Goal: Ask a question

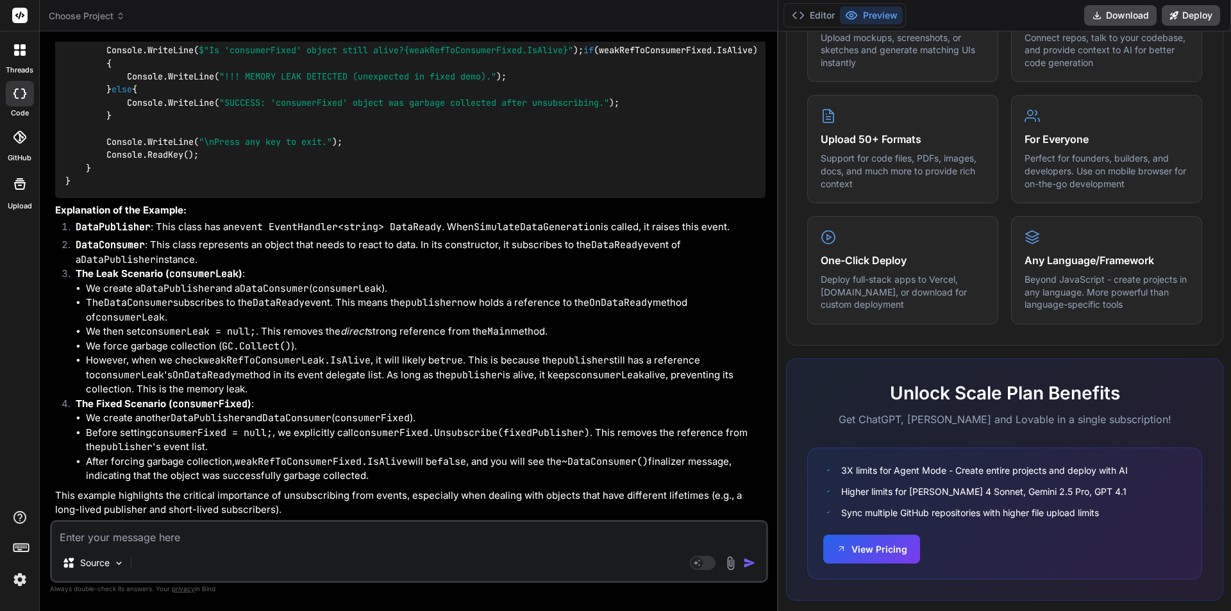
scroll to position [7639, 0]
click at [148, 536] on textarea at bounding box center [409, 533] width 714 height 23
type textarea "c"
type textarea "x"
type textarea "ca"
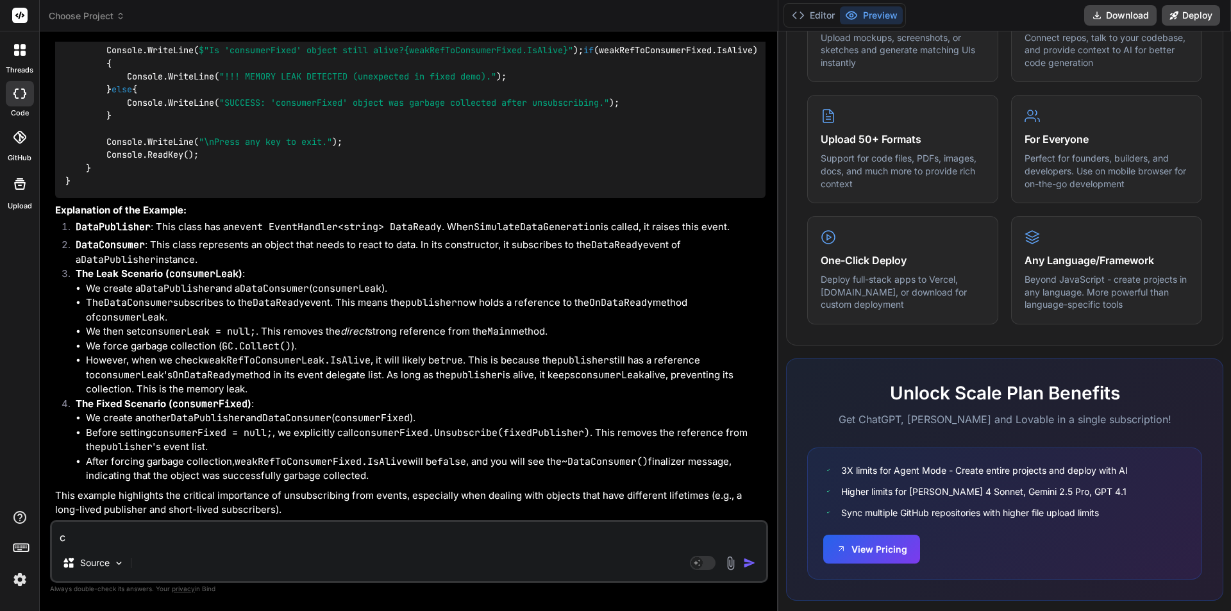
type textarea "x"
type textarea "cac"
type textarea "x"
type textarea "cach"
type textarea "x"
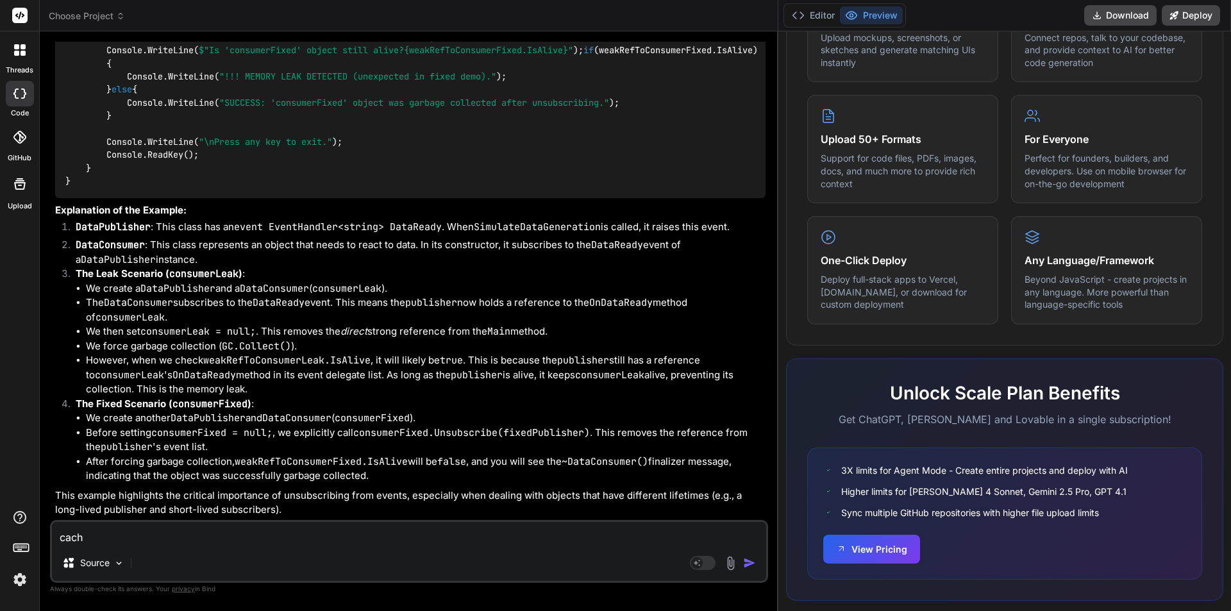
type textarea "cache"
type textarea "x"
type textarea "cach"
type textarea "x"
type textarea "cac"
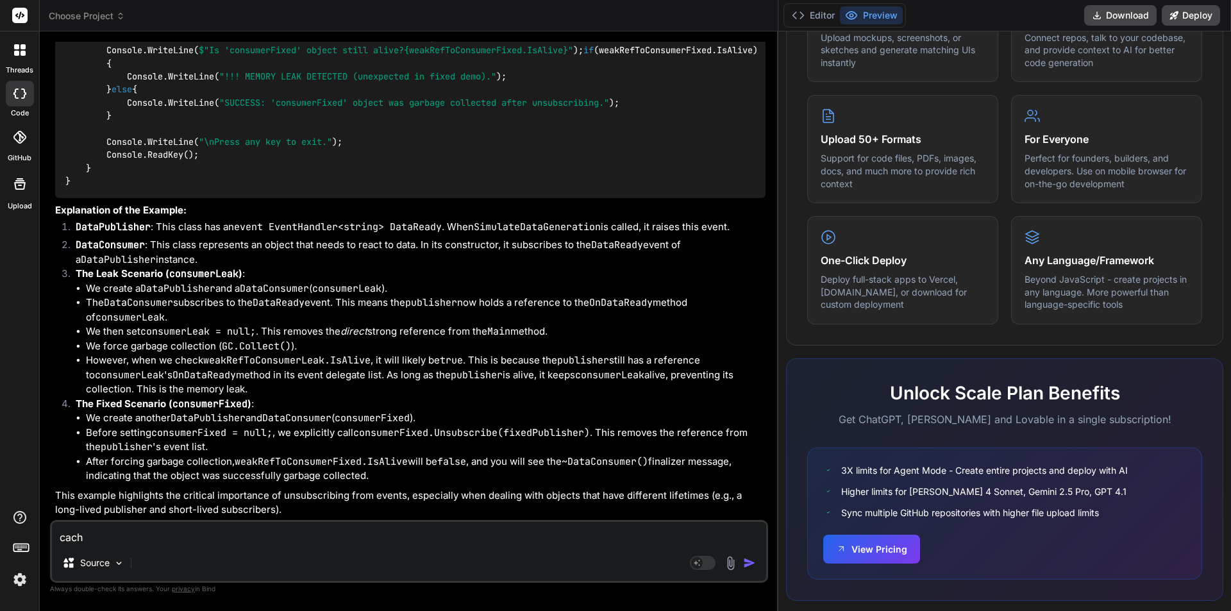
type textarea "x"
type textarea "cach"
type textarea "x"
type textarea "cache"
type textarea "x"
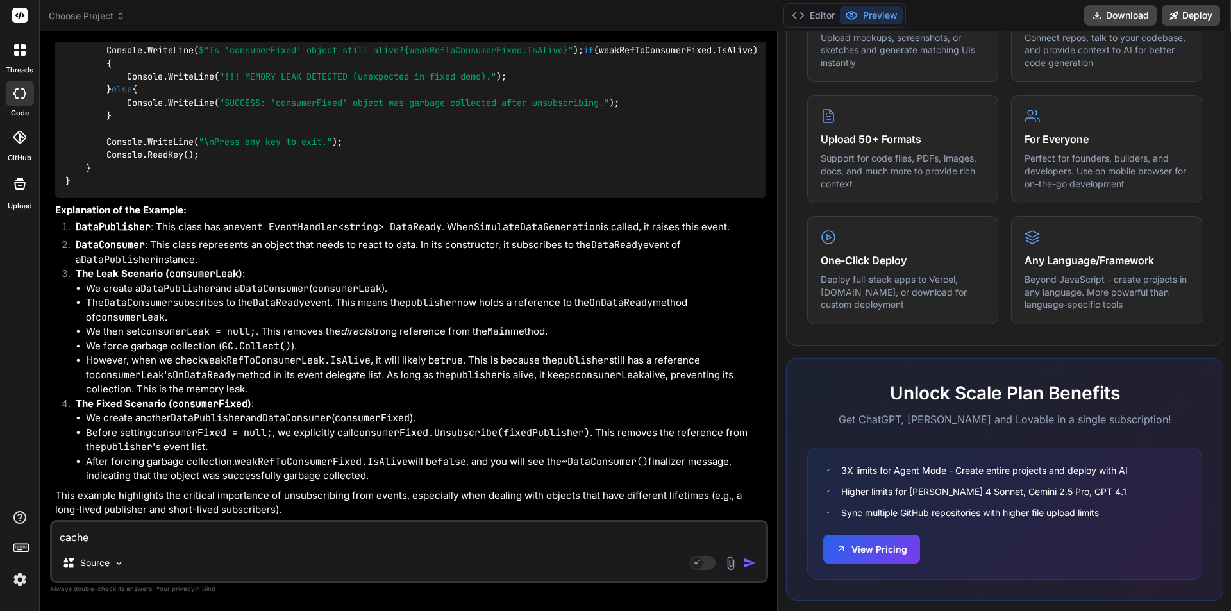
type textarea "cache"
type textarea "x"
type textarea "cache i"
type textarea "x"
type textarea "cache in"
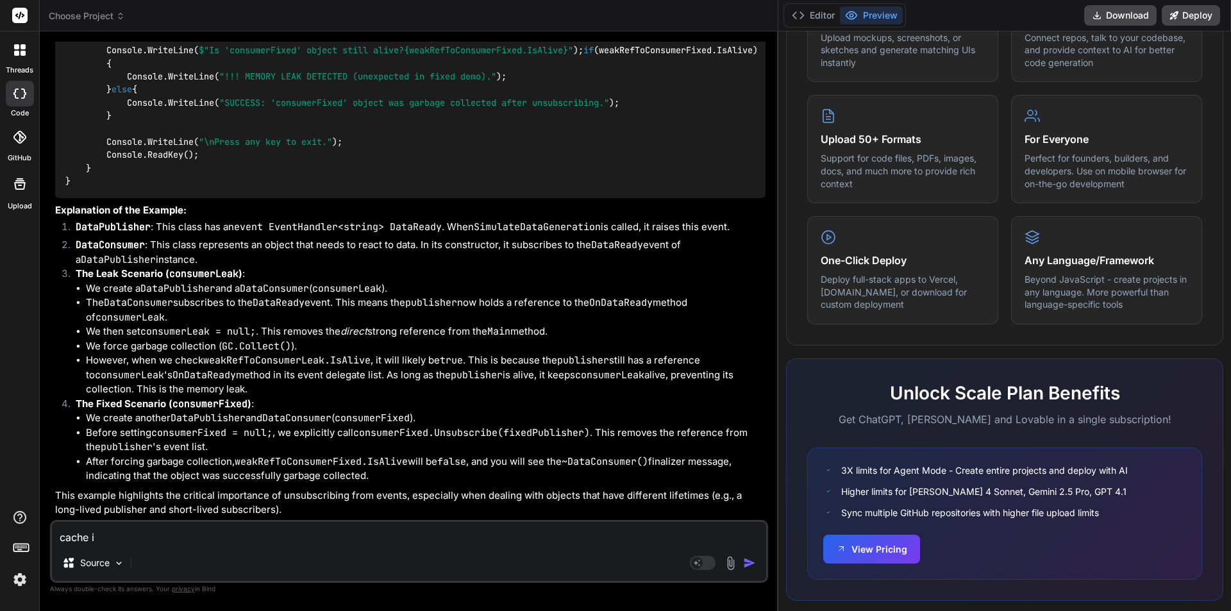
type textarea "x"
type textarea "cache in"
type textarea "x"
type textarea "cache in"
type textarea "x"
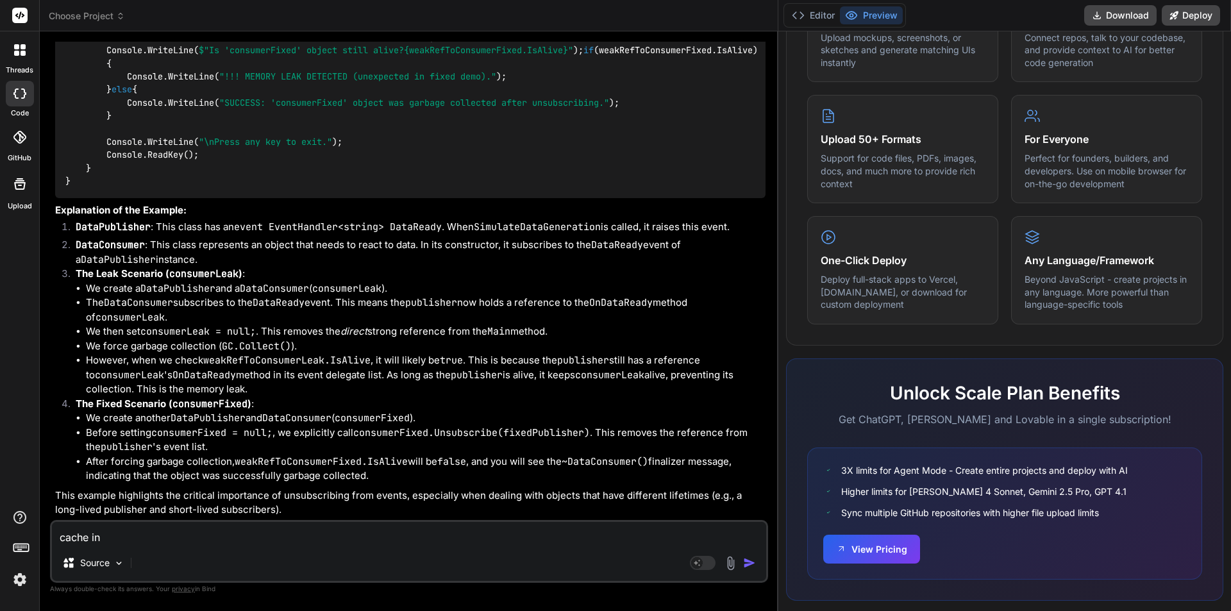
type textarea "cache i"
type textarea "x"
type textarea "cache"
type textarea "x"
type textarea "cache"
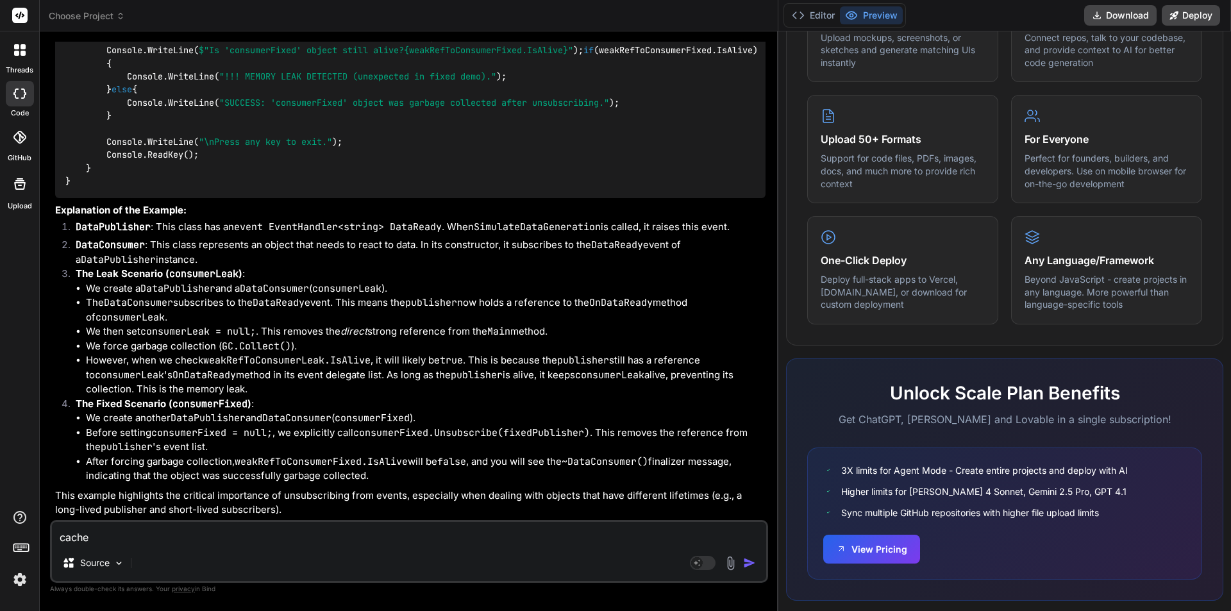
type textarea "x"
type textarea "cach"
type textarea "x"
type textarea "cac"
type textarea "x"
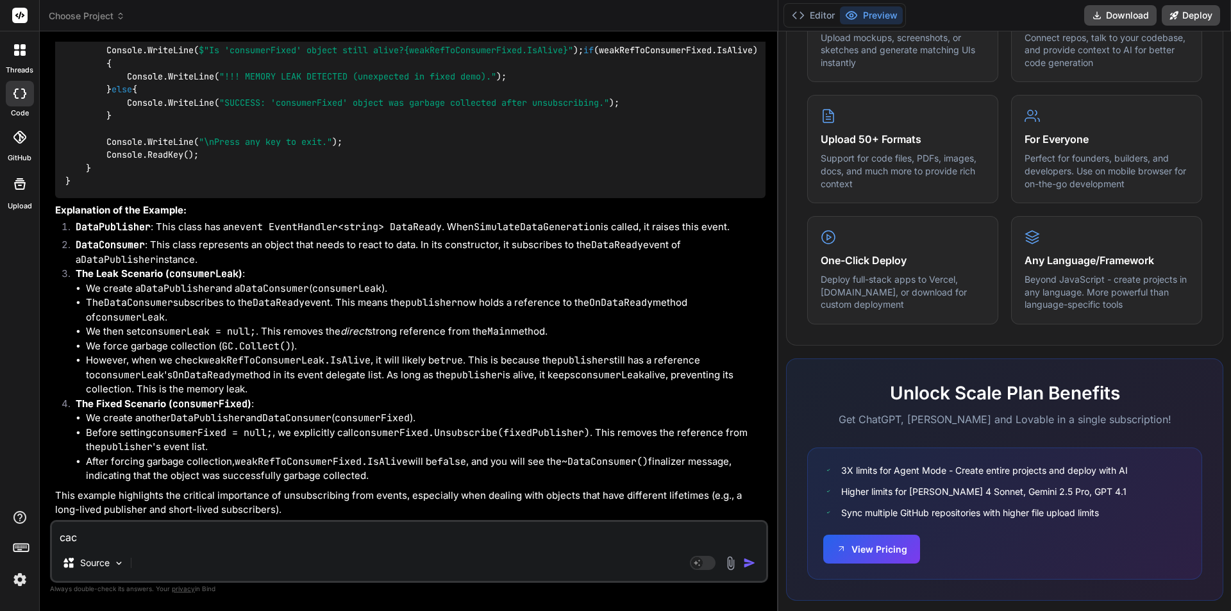
type textarea "ca"
type textarea "x"
type textarea "c"
type textarea "x"
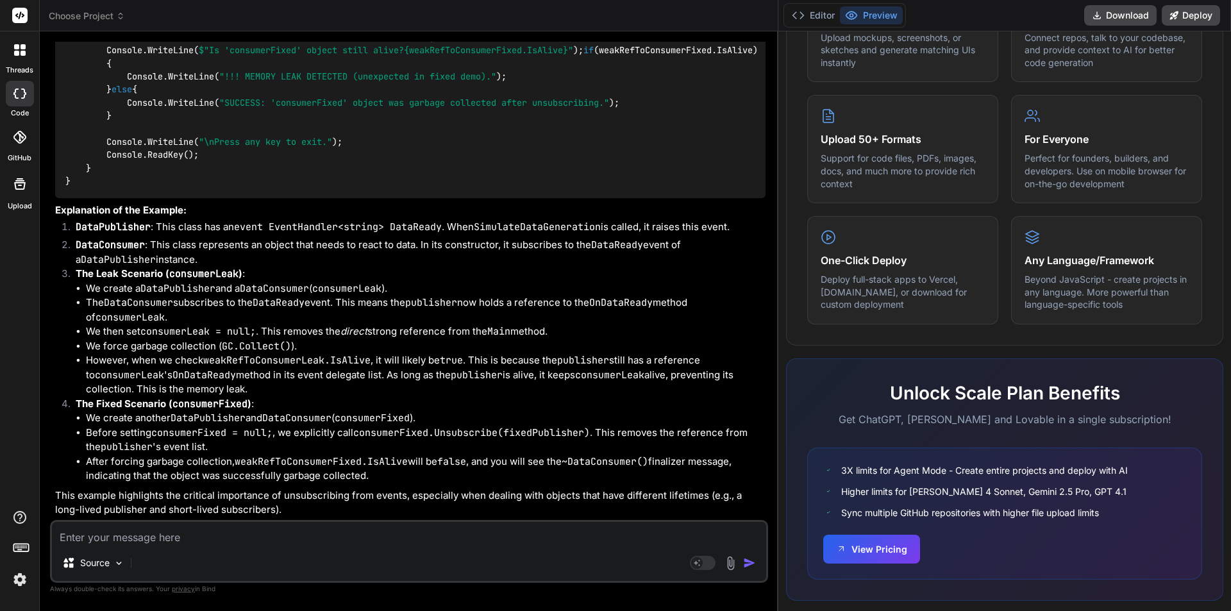
type textarea "e"
type textarea "x"
type textarea "ex"
type textarea "x"
type textarea "exp"
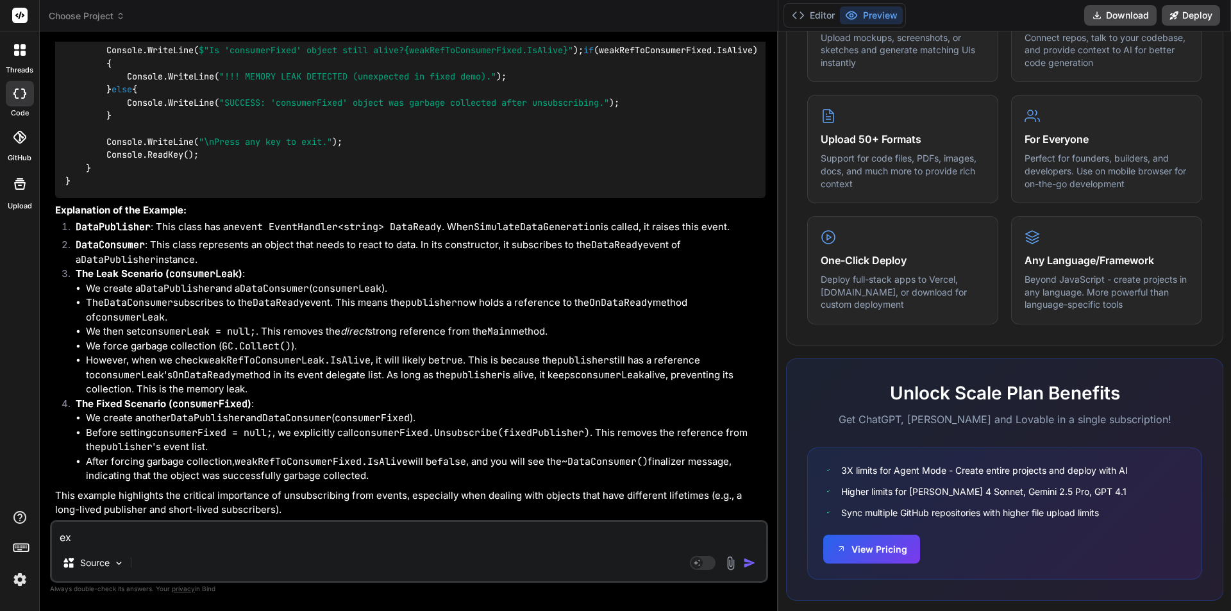
type textarea "x"
type textarea "expa"
type textarea "x"
type textarea "expal"
type textarea "x"
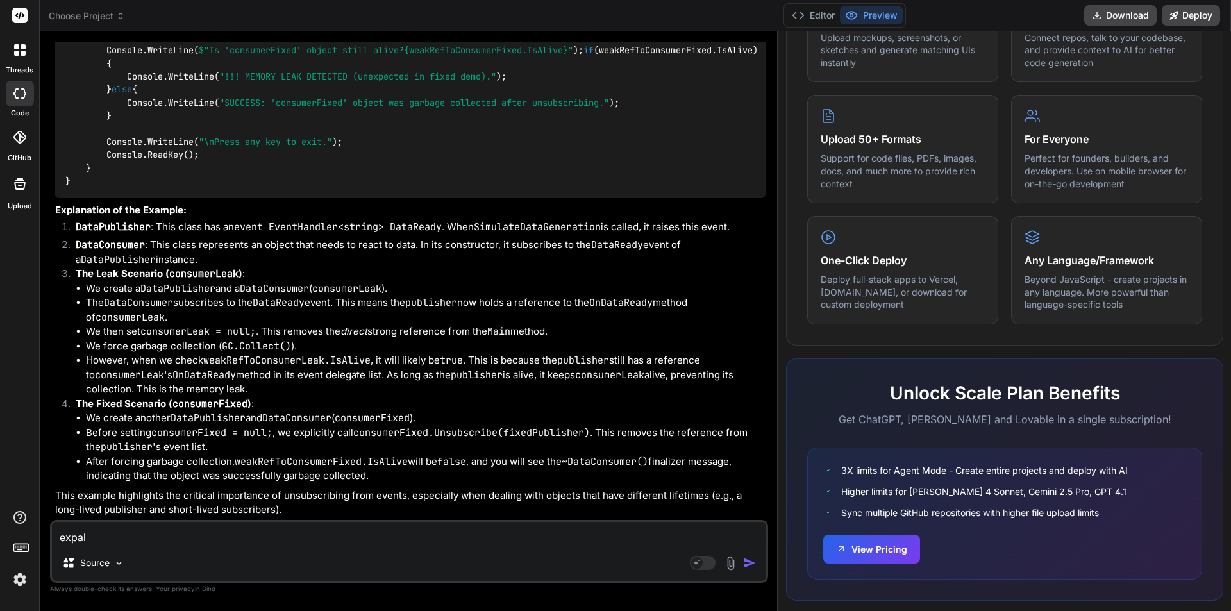
type textarea "expali"
type textarea "x"
type textarea "expalin"
type textarea "x"
type textarea "expalin"
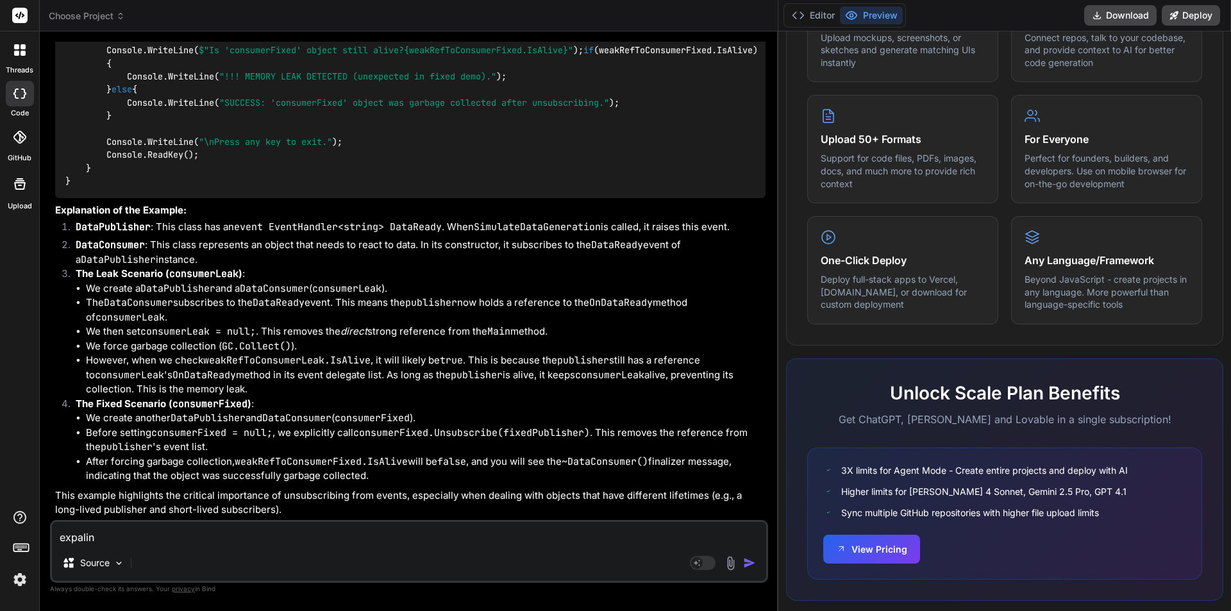
type textarea "x"
type textarea "expalin c"
type textarea "x"
type textarea "expalin"
type textarea "x"
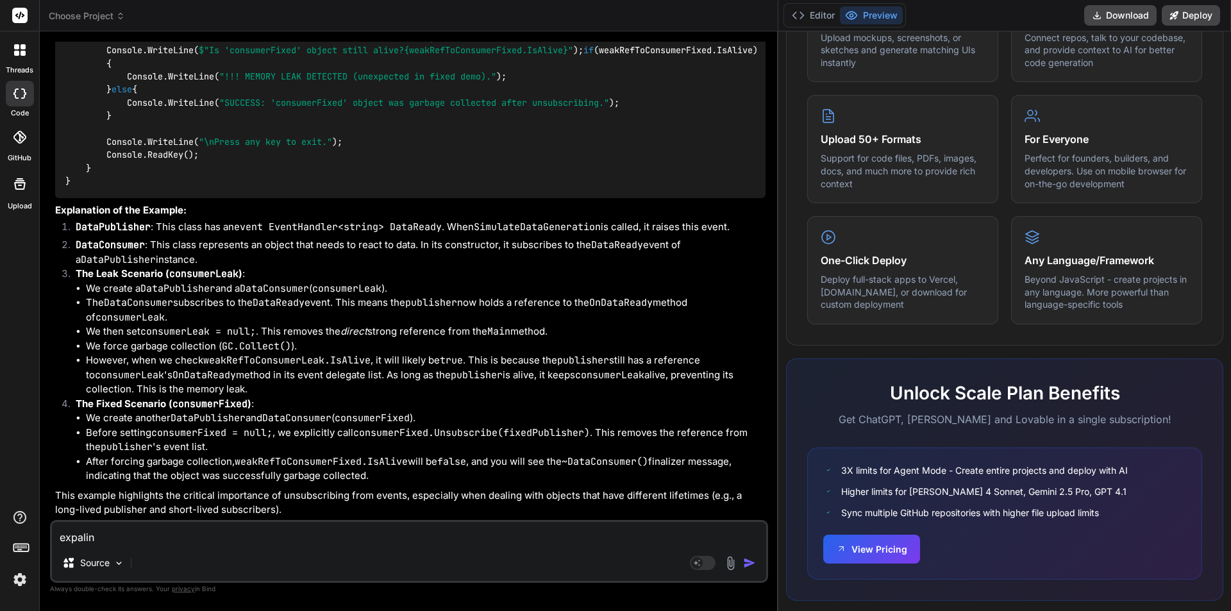
type textarea "expalin"
type textarea "x"
type textarea "expali"
type textarea "x"
type textarea "expal"
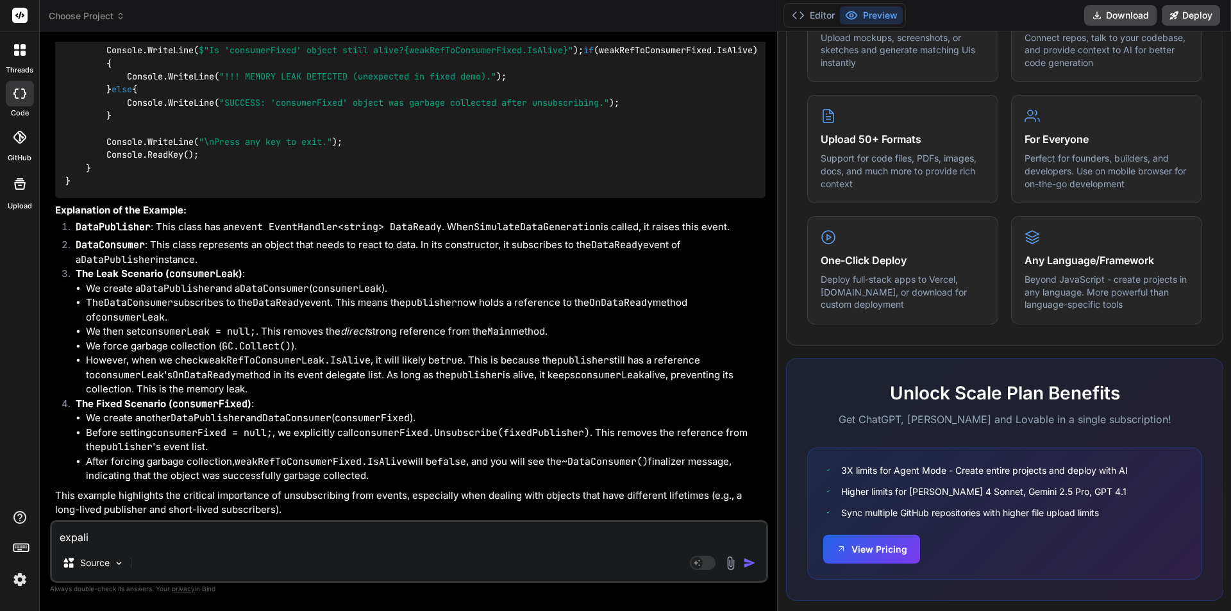
type textarea "x"
type textarea "expa"
type textarea "x"
type textarea "expai"
type textarea "x"
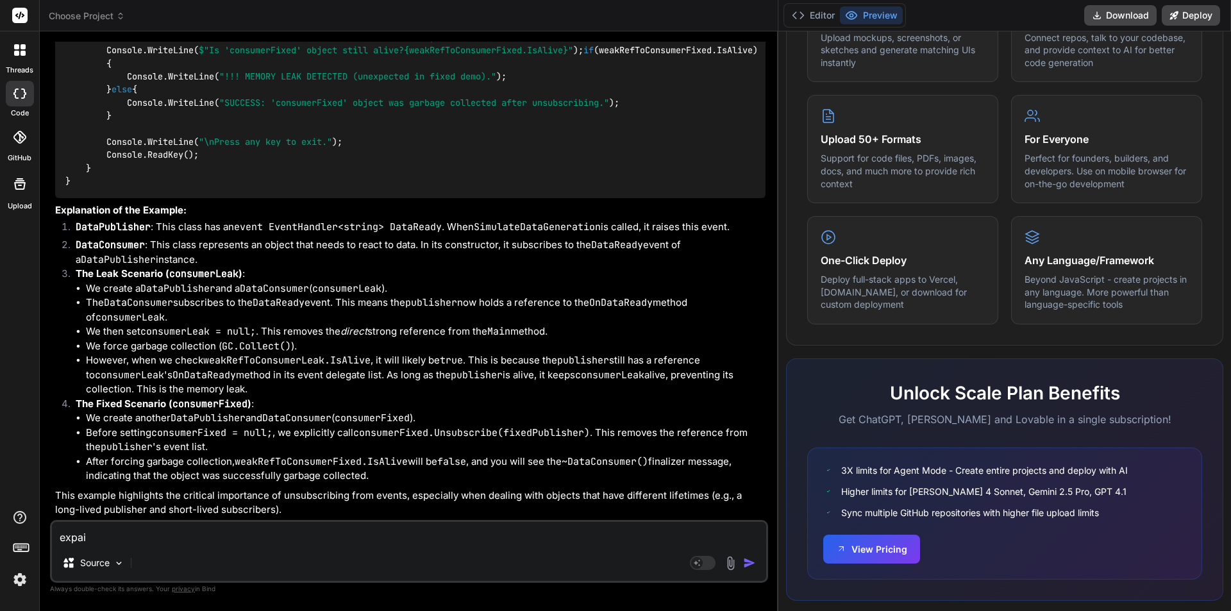
type textarea "expail"
type textarea "x"
type textarea "expai"
type textarea "x"
type textarea "expa"
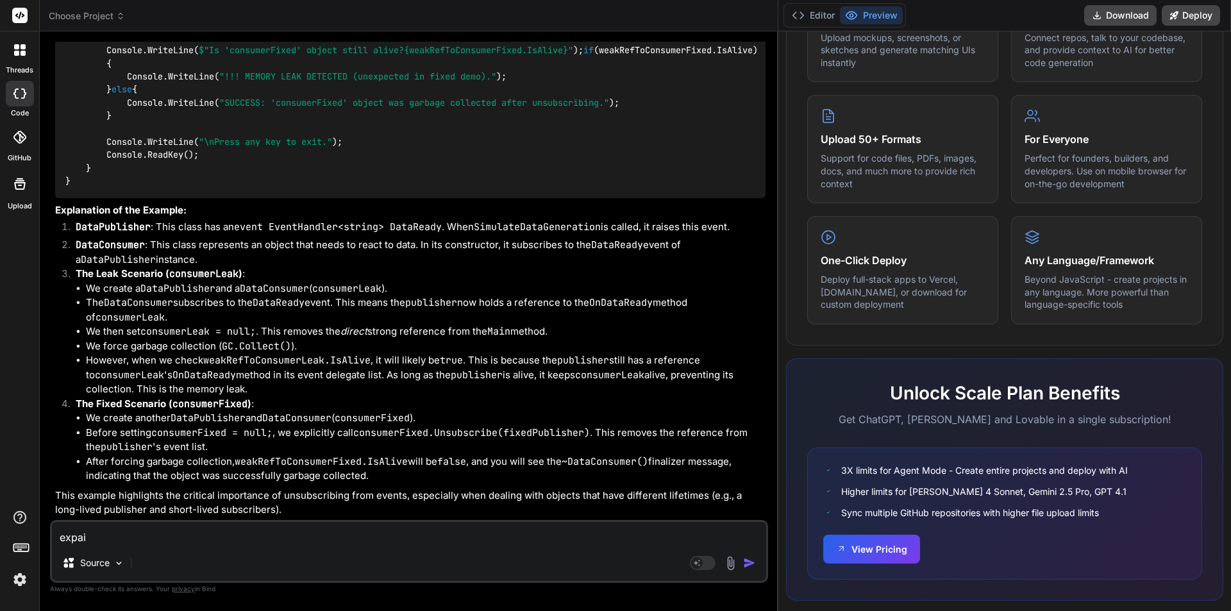
type textarea "x"
type textarea "exp"
type textarea "x"
type textarea "ex"
type textarea "x"
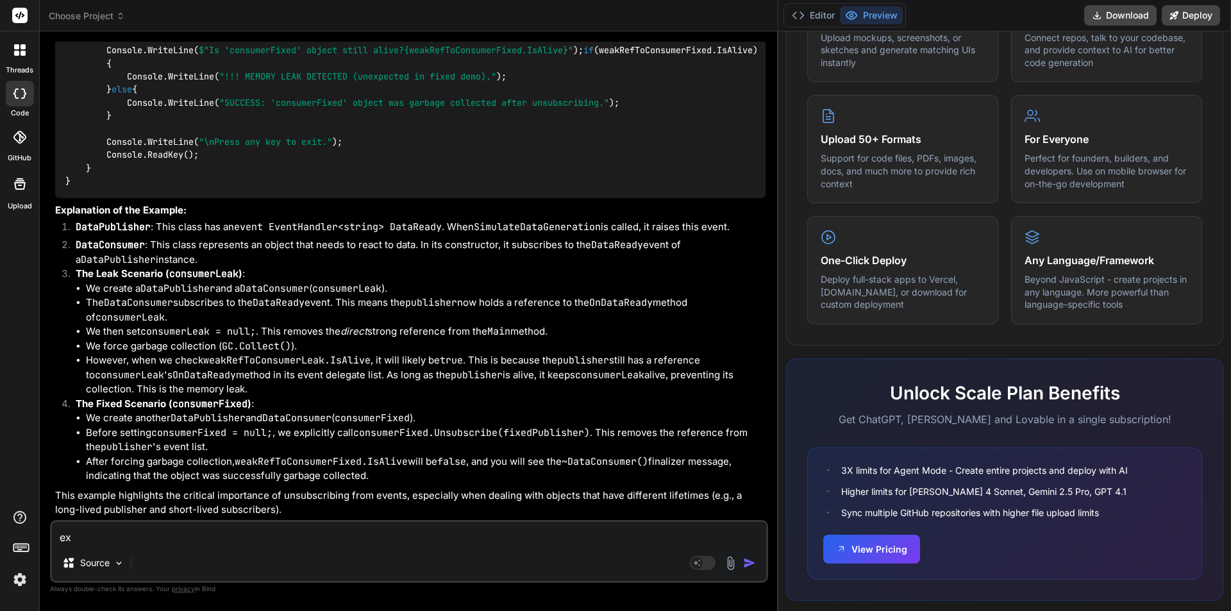
type textarea "exp"
type textarea "x"
type textarea "expl"
type textarea "x"
type textarea "expla"
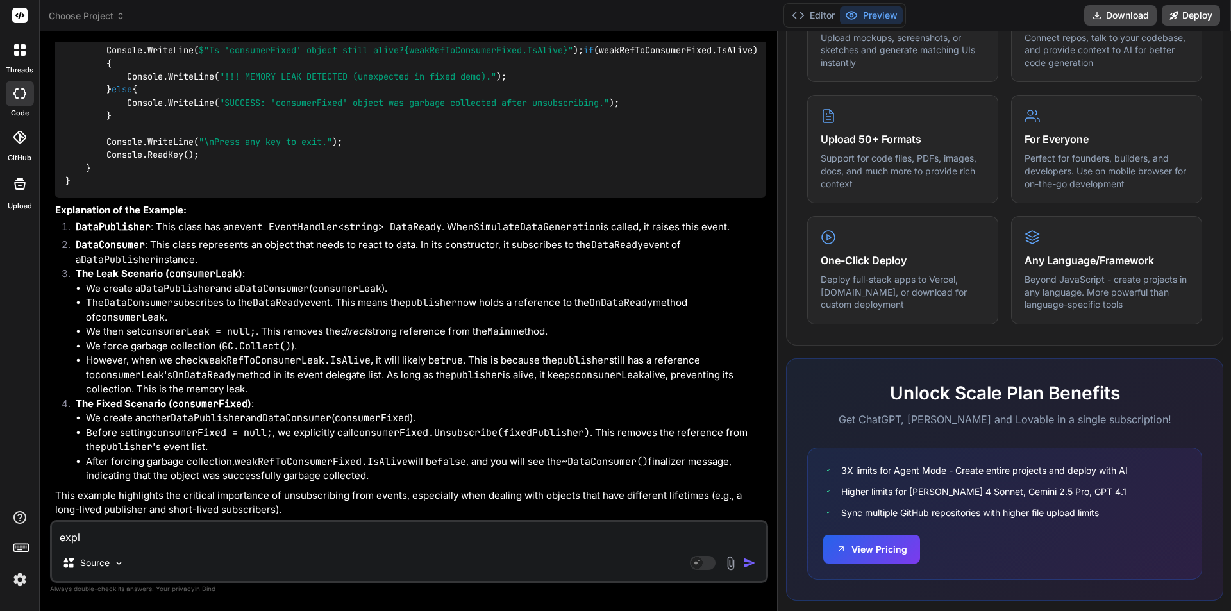
type textarea "x"
type textarea "explai"
type textarea "x"
type textarea "explain"
type textarea "x"
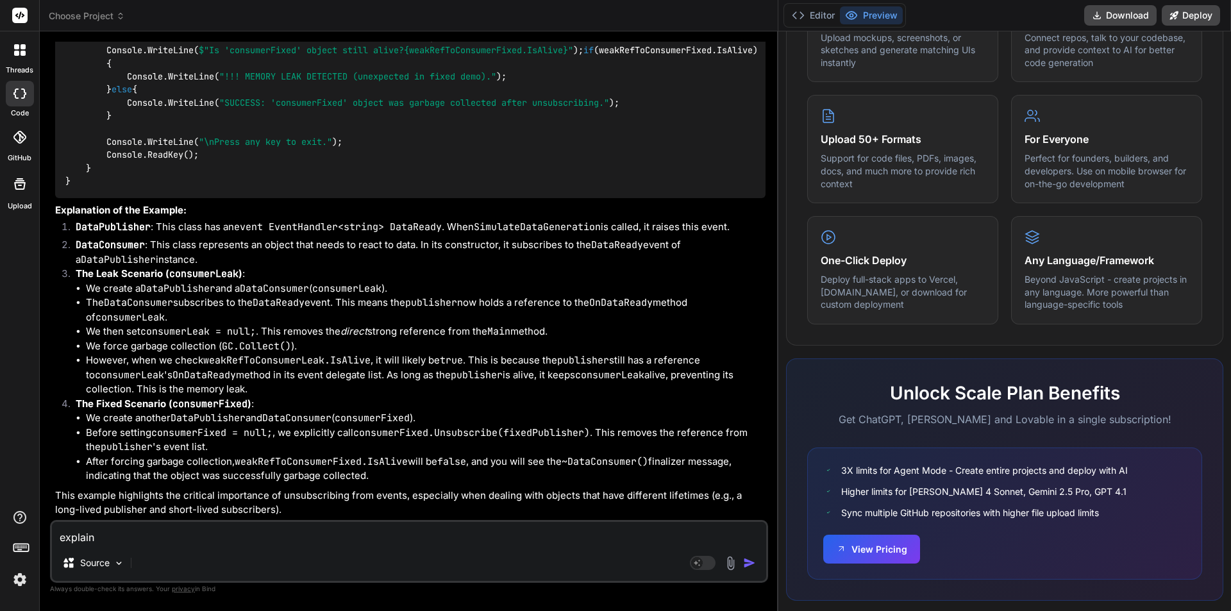
type textarea "explain"
type textarea "x"
type textarea "explain c"
type textarea "x"
type textarea "explain ca"
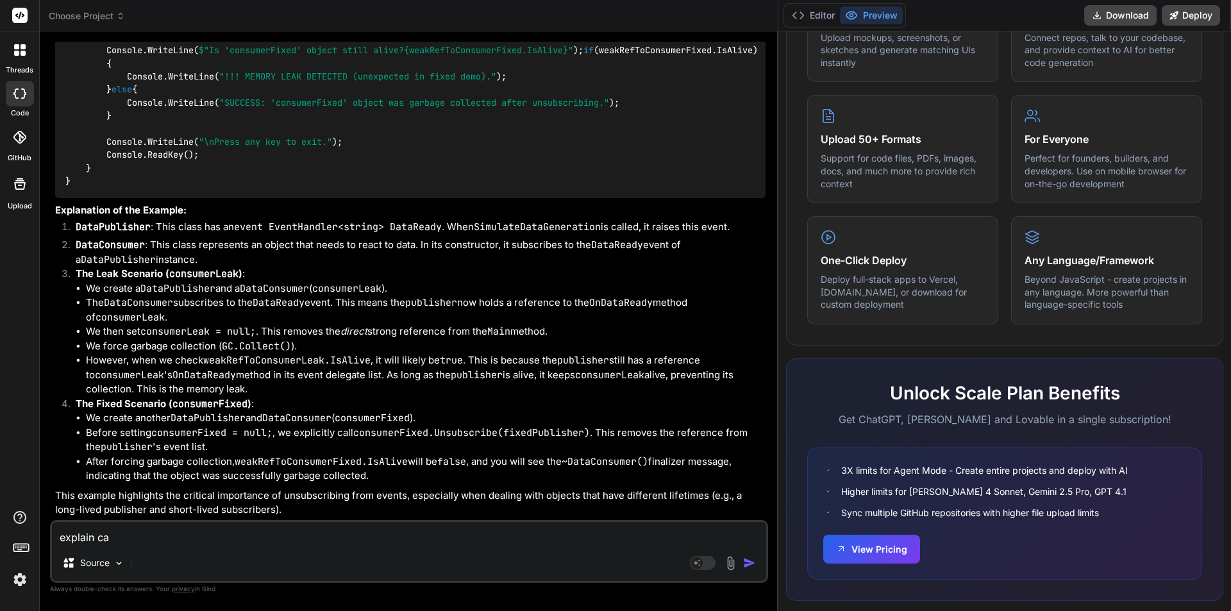
type textarea "x"
type textarea "explain cac"
type textarea "x"
type textarea "explain cach"
type textarea "x"
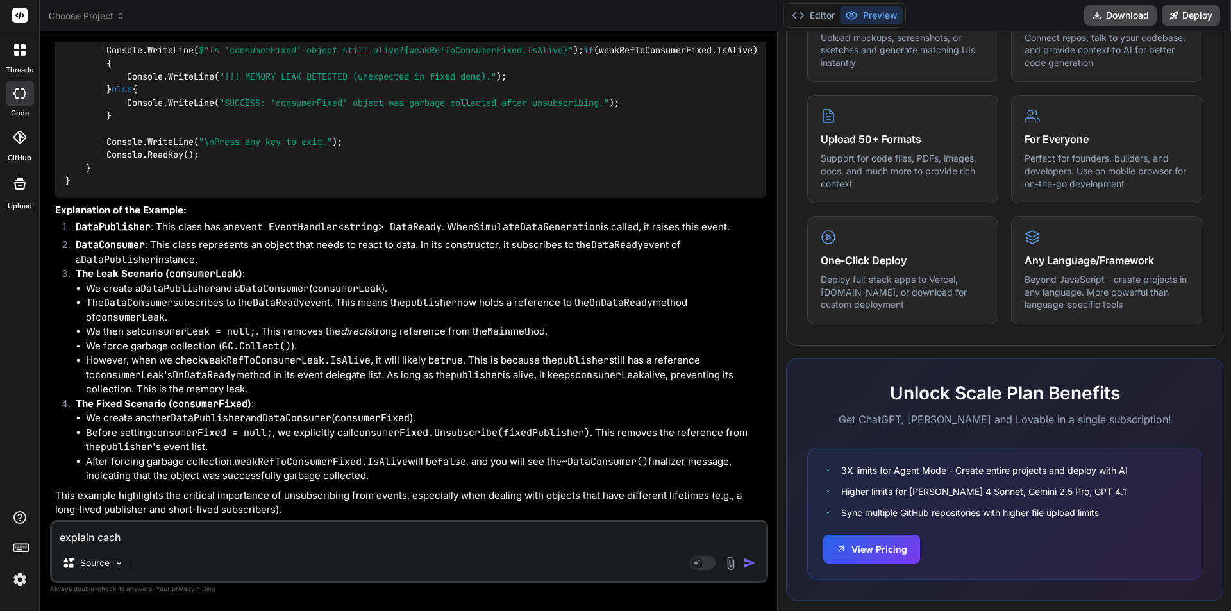
type textarea "explain cache"
type textarea "x"
type textarea "explain cache"
type textarea "x"
type textarea "explain cache i"
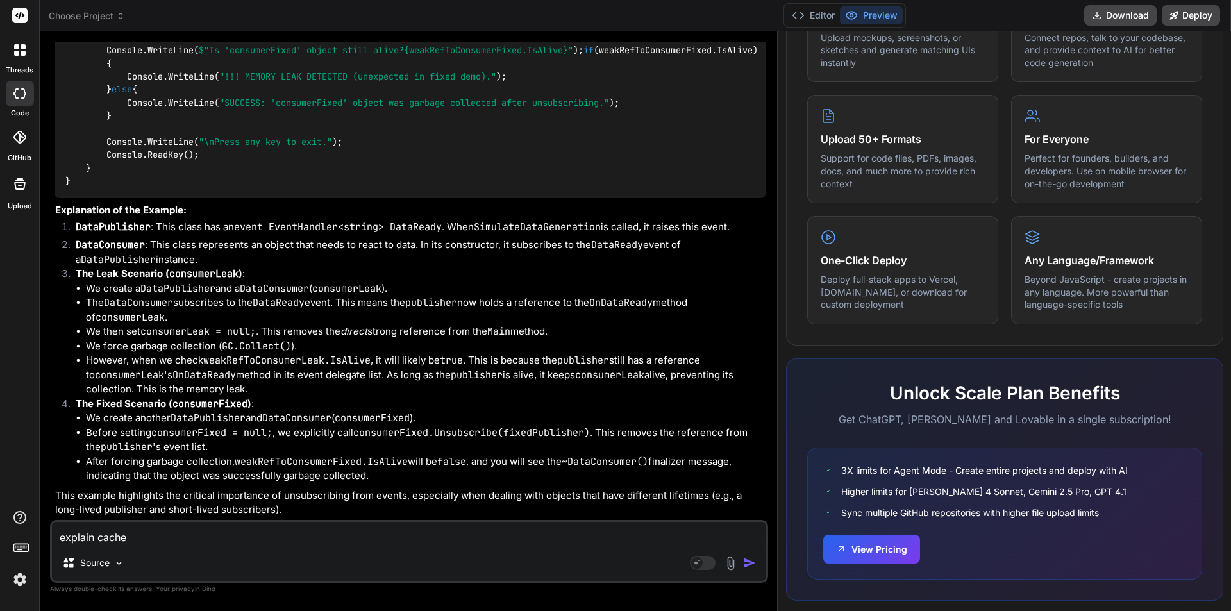
type textarea "x"
type textarea "explain cache in"
type textarea "x"
type textarea "explain cache i"
type textarea "x"
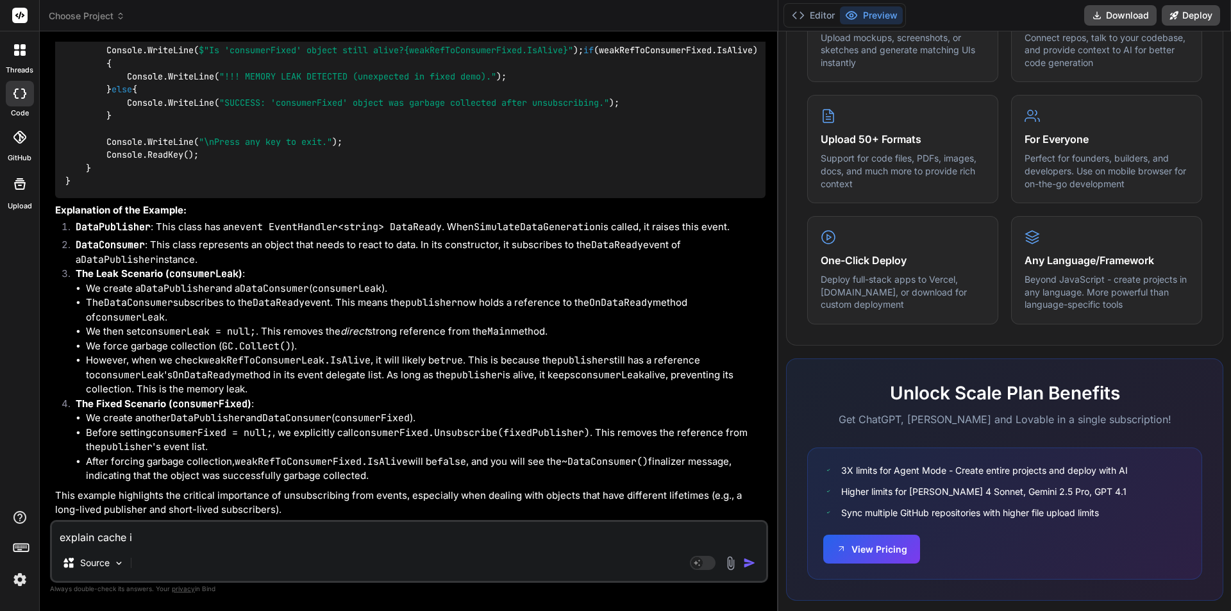
type textarea "explain cache"
type textarea "x"
type textarea "explain cache ?"
type textarea "x"
type textarea "explain cache ?"
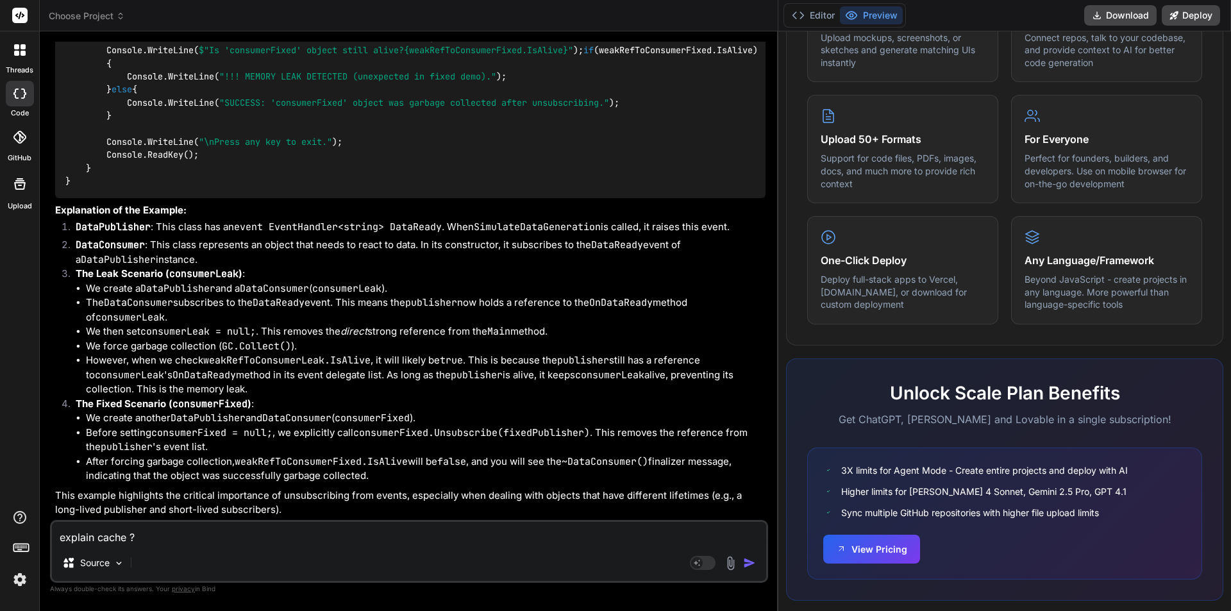
click at [749, 563] on img "button" at bounding box center [749, 562] width 13 height 13
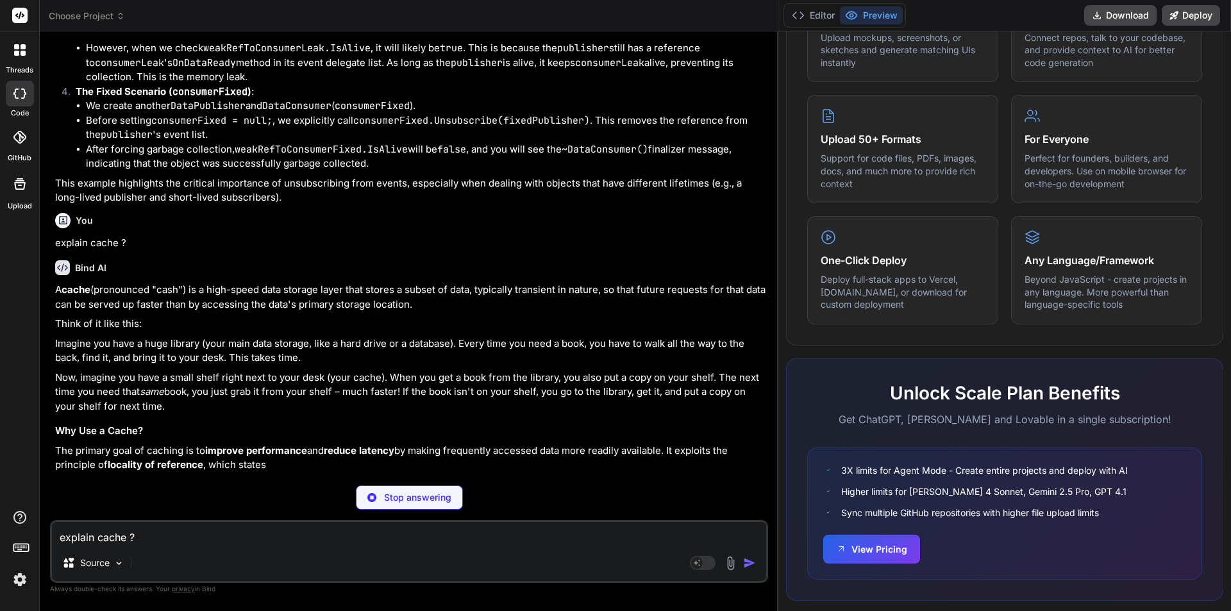
scroll to position [7893, 0]
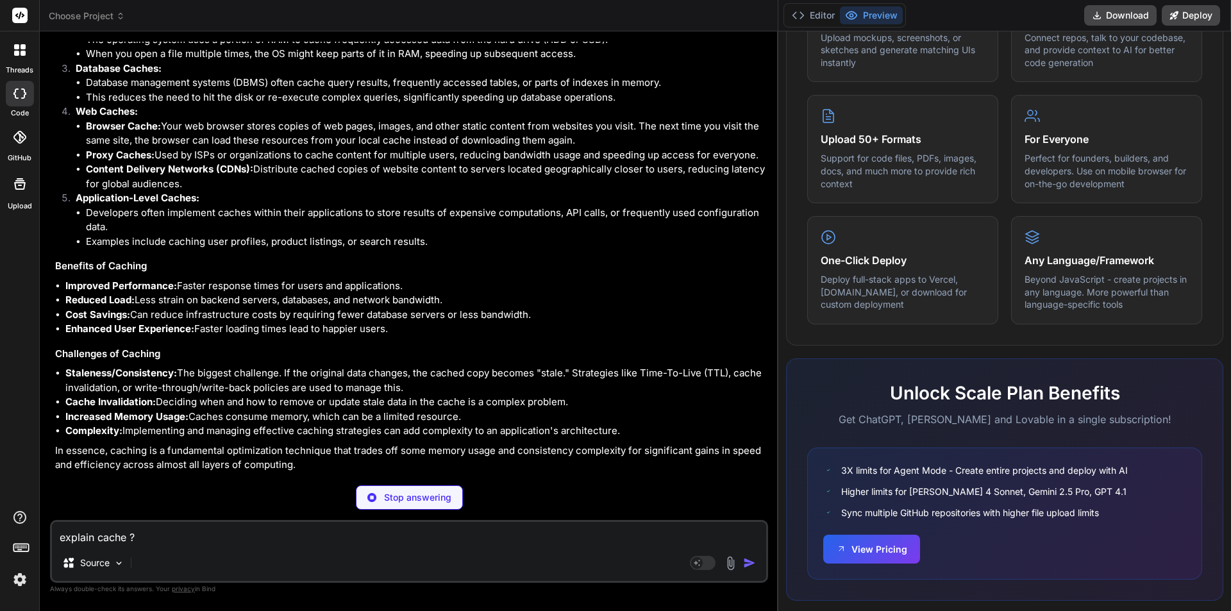
type textarea "x"
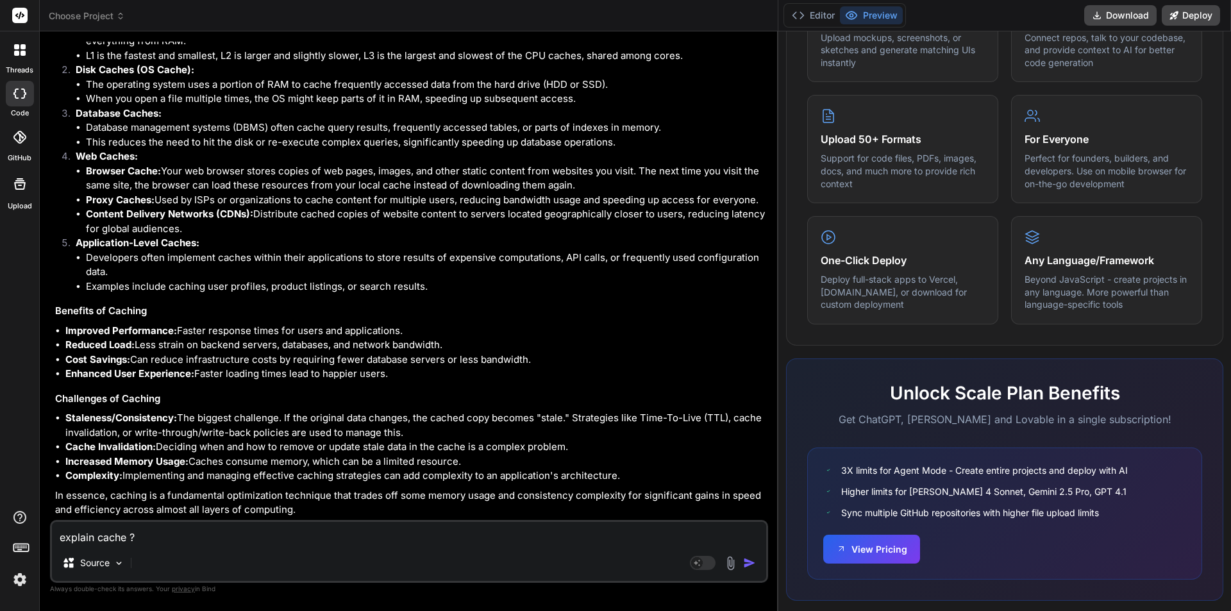
scroll to position [8795, 0]
drag, startPoint x: 157, startPoint y: 201, endPoint x: 772, endPoint y: 204, distance: 614.7
click at [772, 204] on div "Bind AI Web Search Created with Pixso. Code Generator You hi Bind AI Hello! I'm…" at bounding box center [409, 320] width 738 height 579
click at [258, 244] on p "Application-Level Caches:" at bounding box center [421, 243] width 690 height 15
drag, startPoint x: 256, startPoint y: 217, endPoint x: 497, endPoint y: 212, distance: 241.0
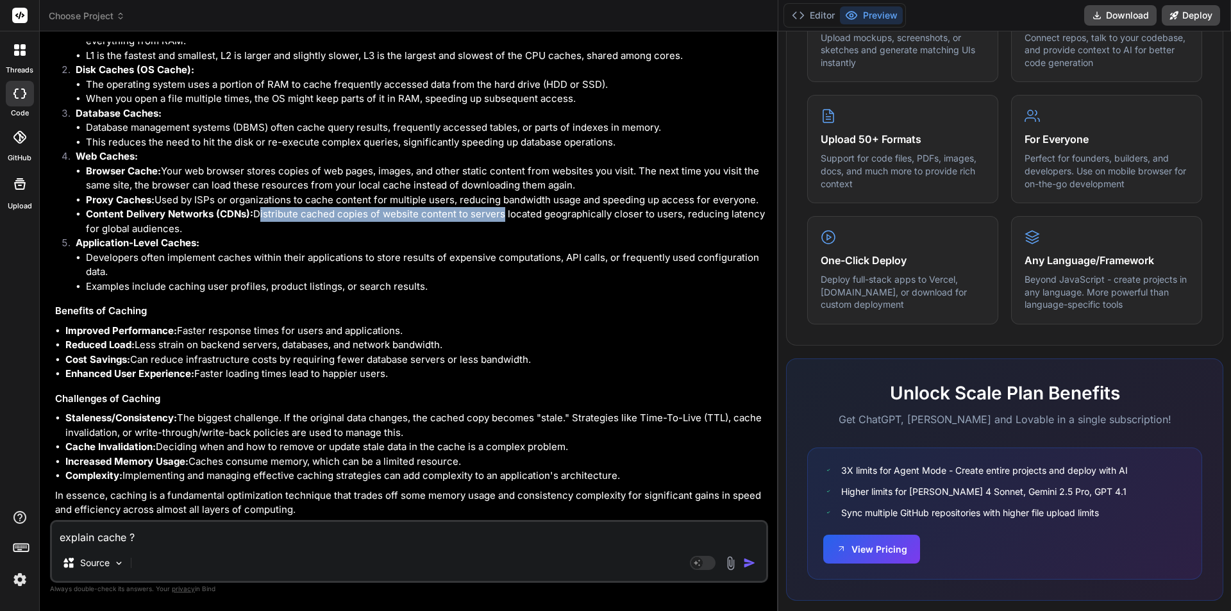
click at [497, 212] on li "Content Delivery Networks (CDNs): Distribute cached copies of website content t…" at bounding box center [425, 221] width 679 height 29
click at [205, 526] on textarea "explain cache ?" at bounding box center [409, 533] width 714 height 23
type textarea "s"
type textarea "x"
type textarea "su"
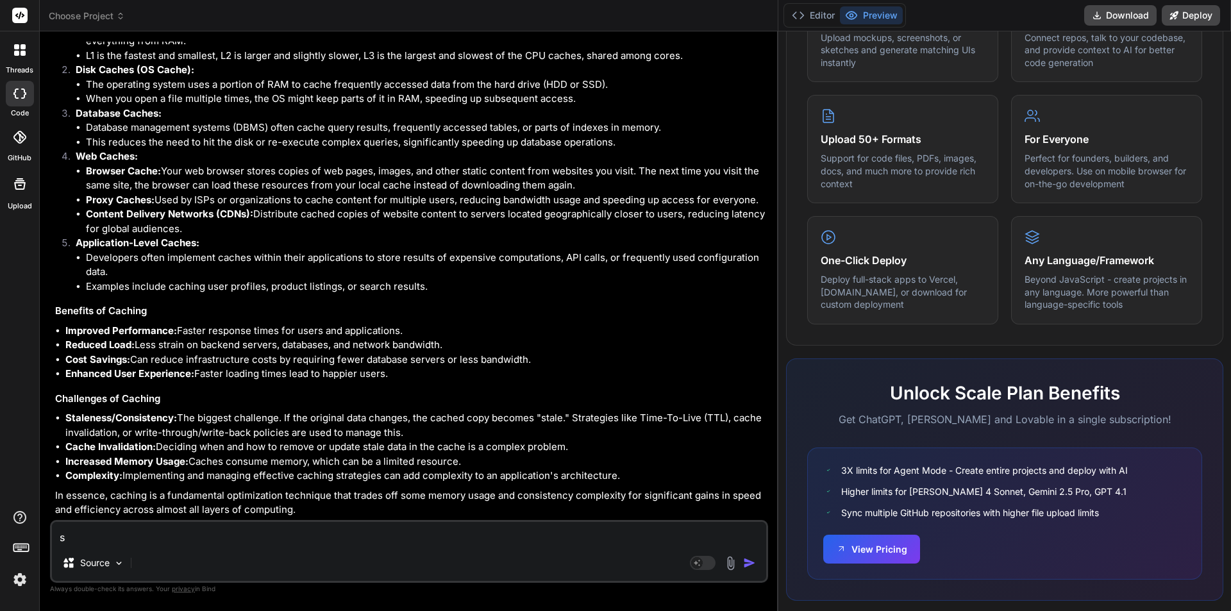
type textarea "x"
type textarea "sup"
type textarea "x"
type textarea "su"
type textarea "x"
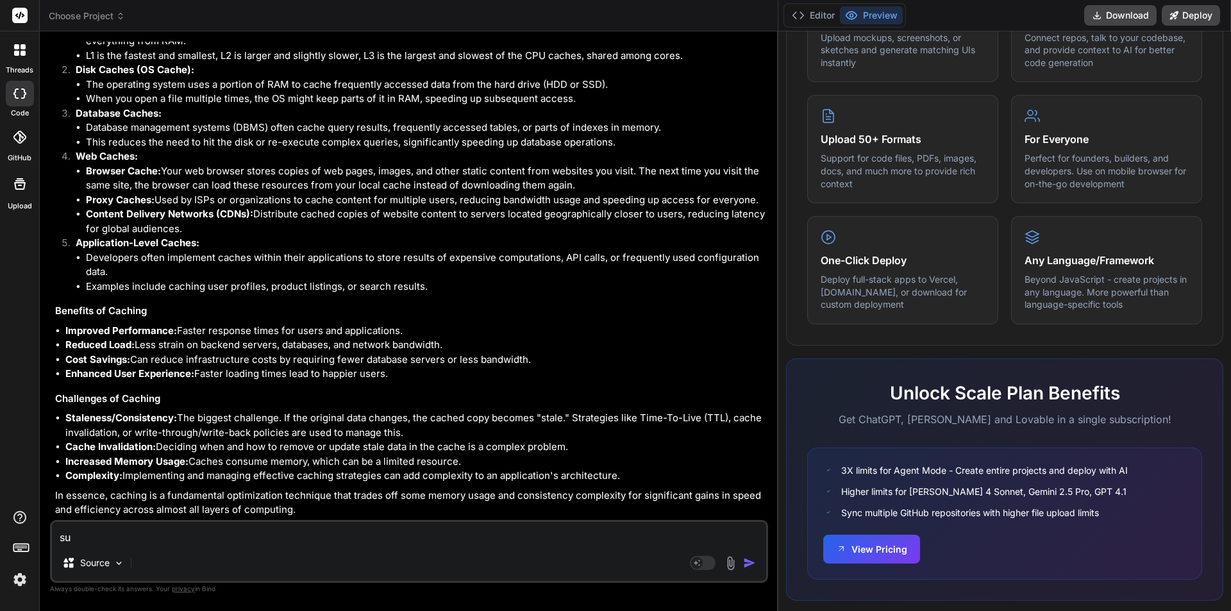
type textarea "s"
type textarea "x"
type textarea "s"
type textarea "x"
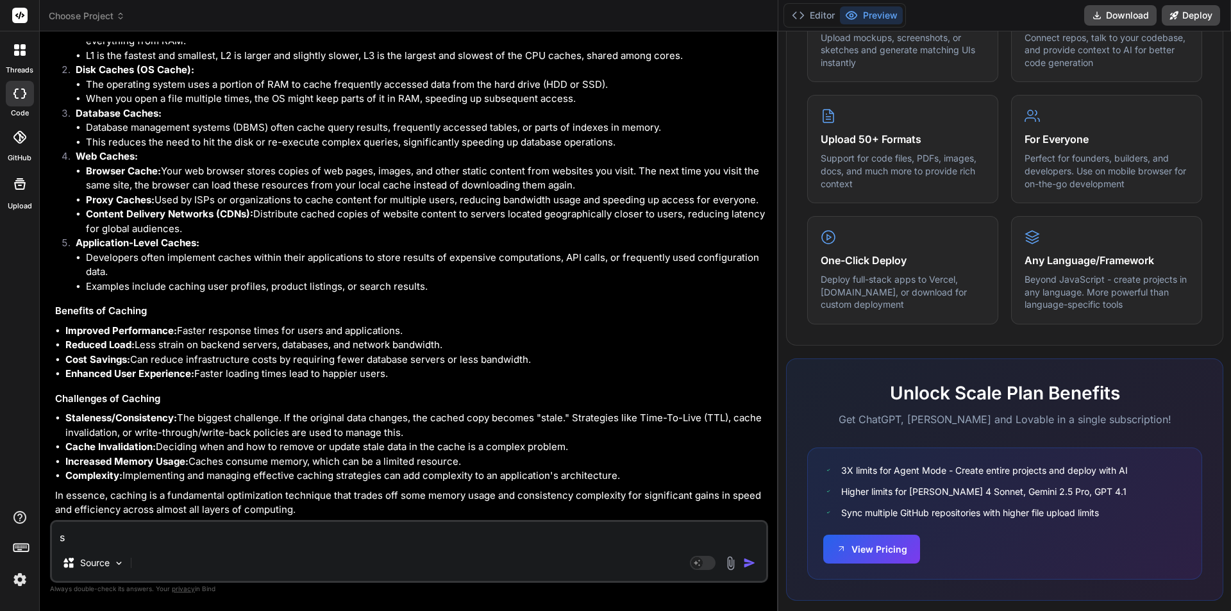
type textarea "su"
type textarea "x"
type textarea "sup"
type textarea "x"
type textarea "supp"
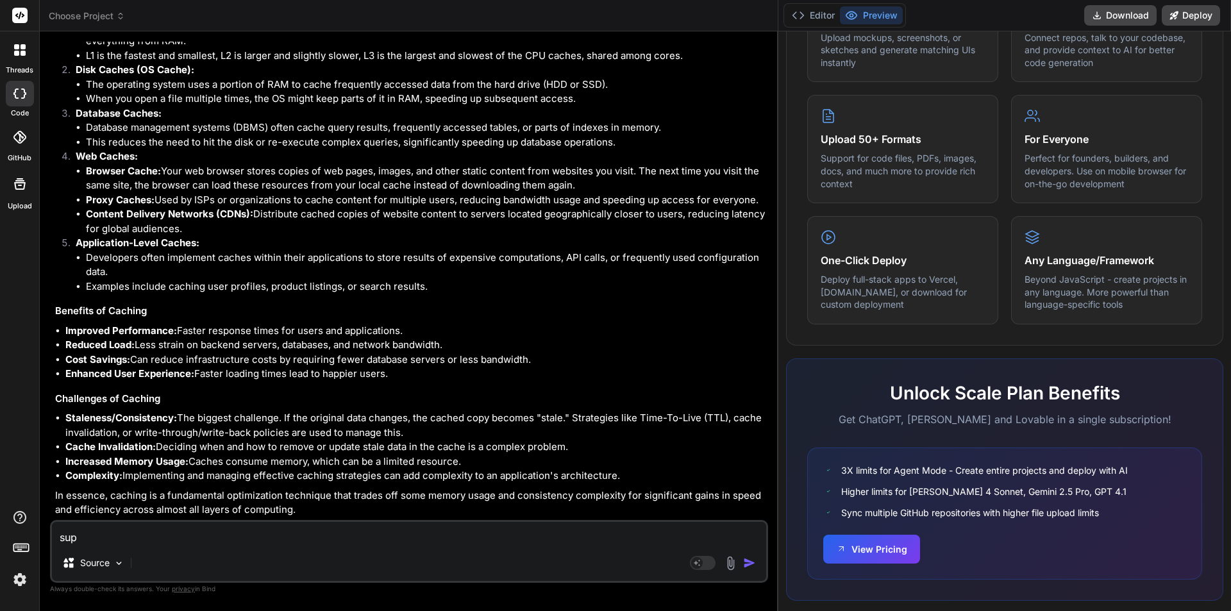
type textarea "x"
type textarea "suppo"
type textarea "x"
type textarea "suppoo"
type textarea "x"
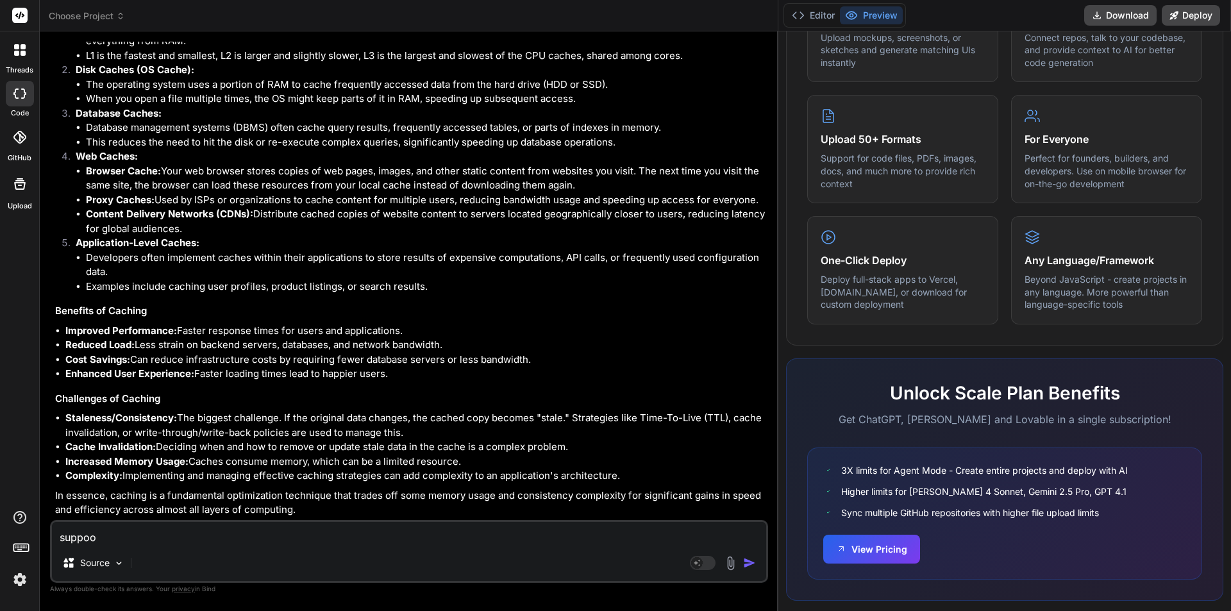
type textarea "suppo"
type textarea "x"
type textarea "suppos"
type textarea "x"
type textarea "suppose"
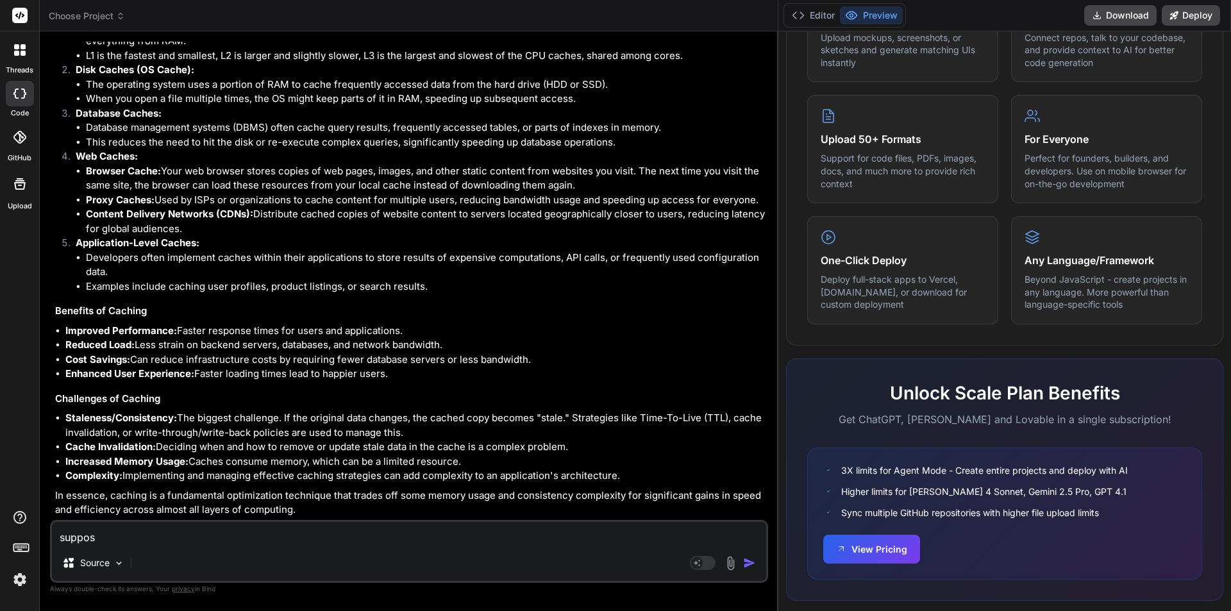
type textarea "x"
type textarea "suppose"
type textarea "x"
type textarea "suppose i"
type textarea "x"
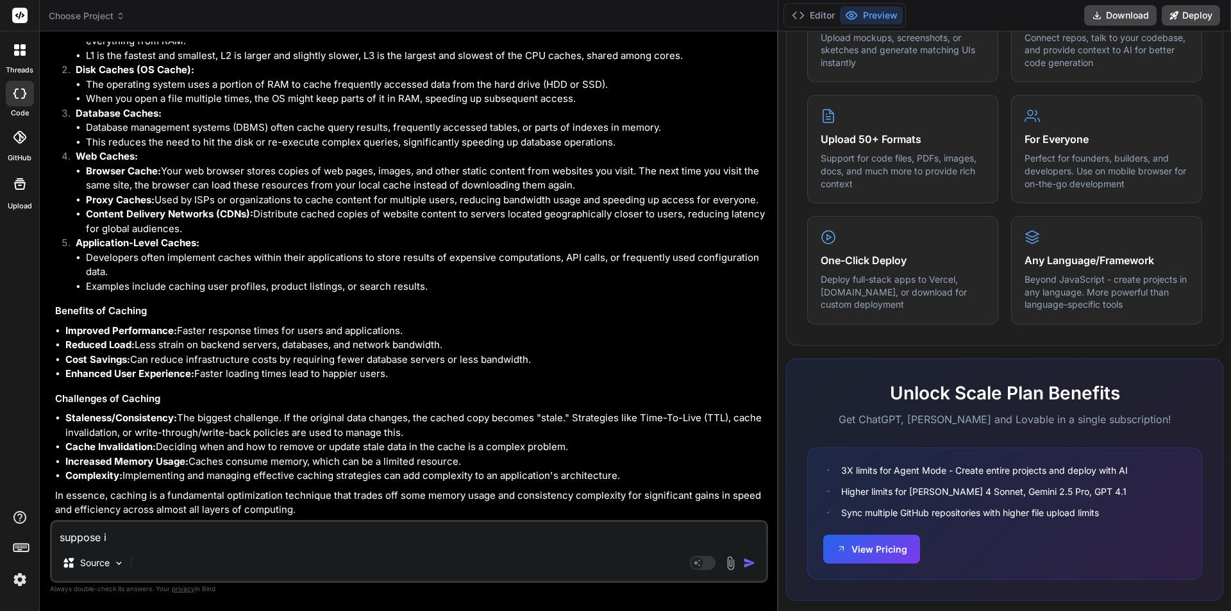
type textarea "suppose i"
type textarea "x"
type textarea "suppose i a"
type textarea "x"
type textarea "suppose i ah"
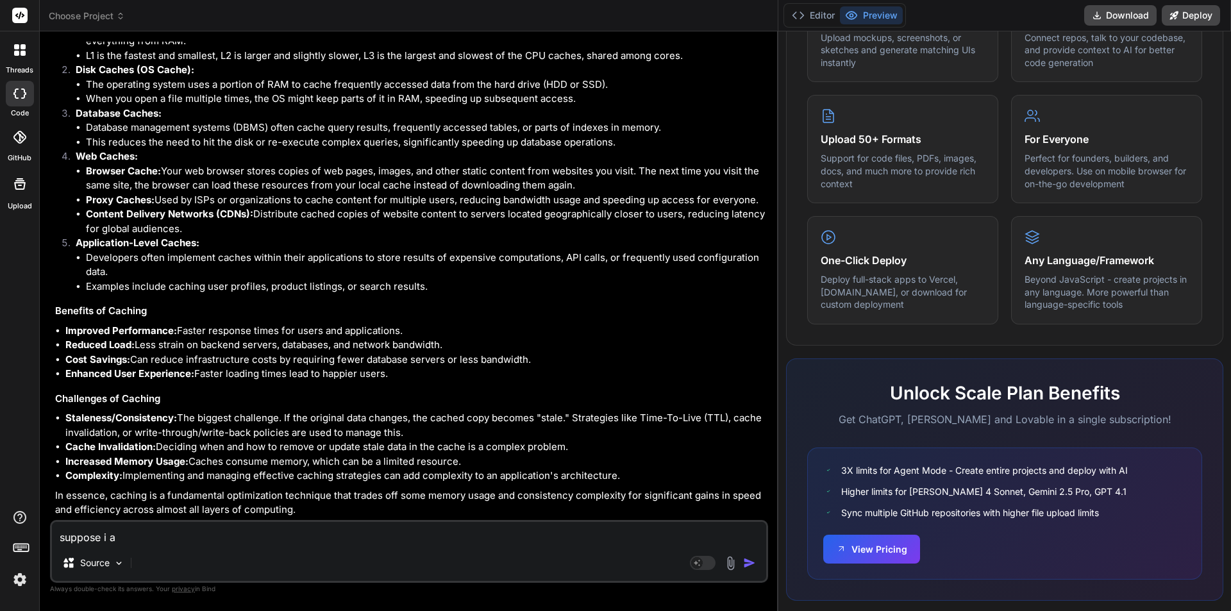
type textarea "x"
type textarea "suppose i a"
type textarea "x"
type textarea "suppose i"
type textarea "x"
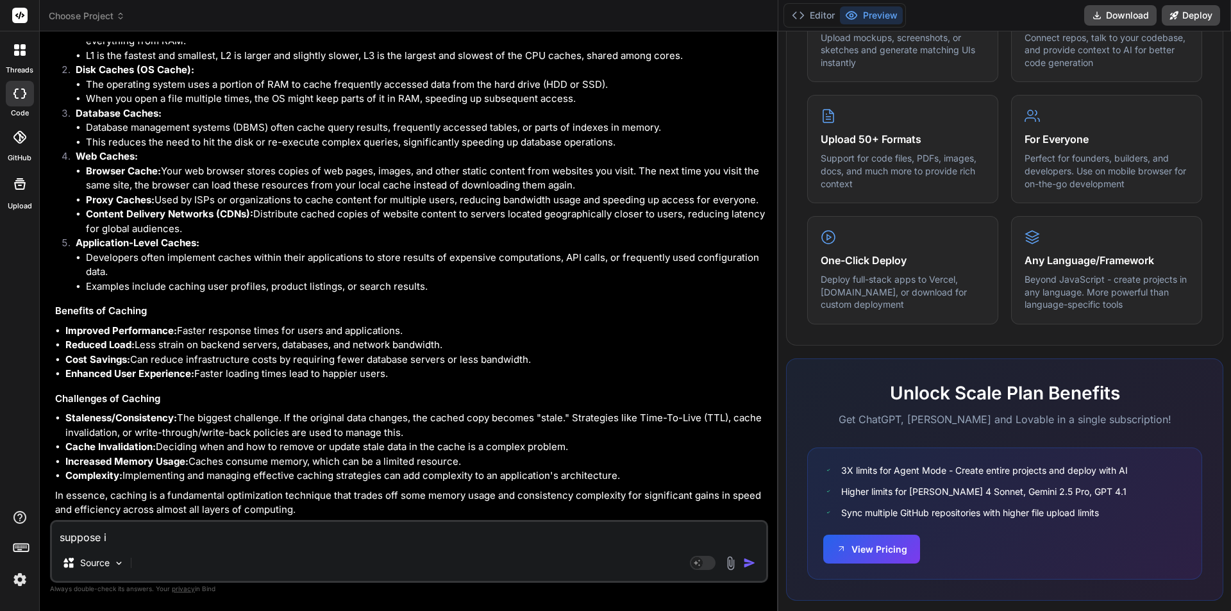
type textarea "suppose i h"
type textarea "x"
type textarea "suppose i ha"
type textarea "x"
type textarea "suppose i hav"
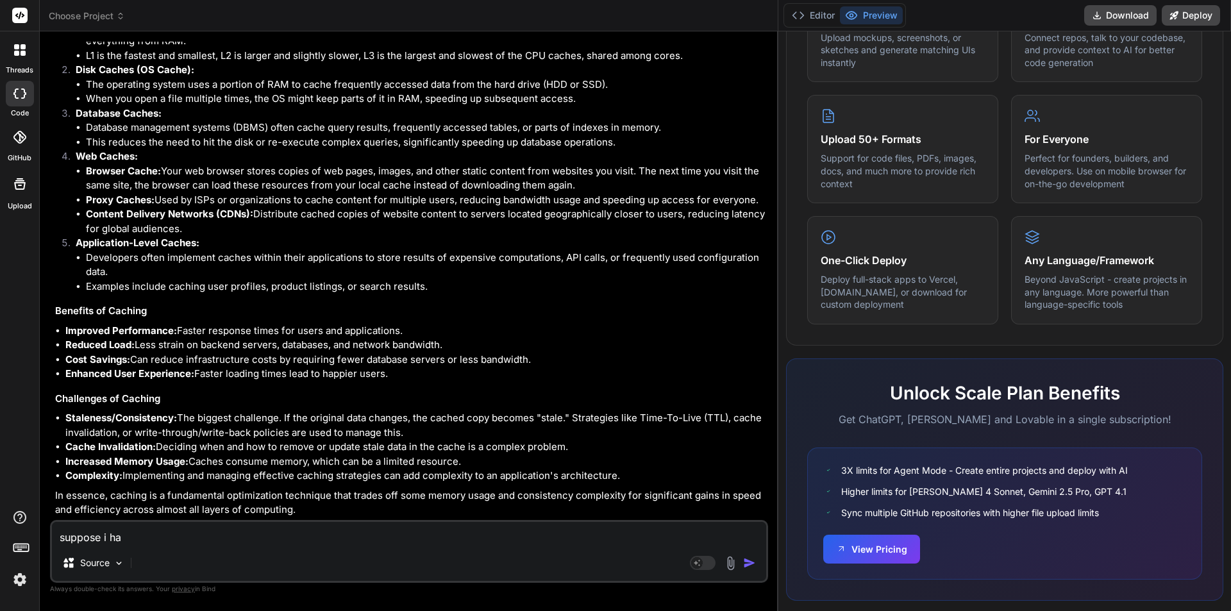
type textarea "x"
type textarea "suppose i have"
type textarea "x"
type textarea "suppose i have"
type textarea "x"
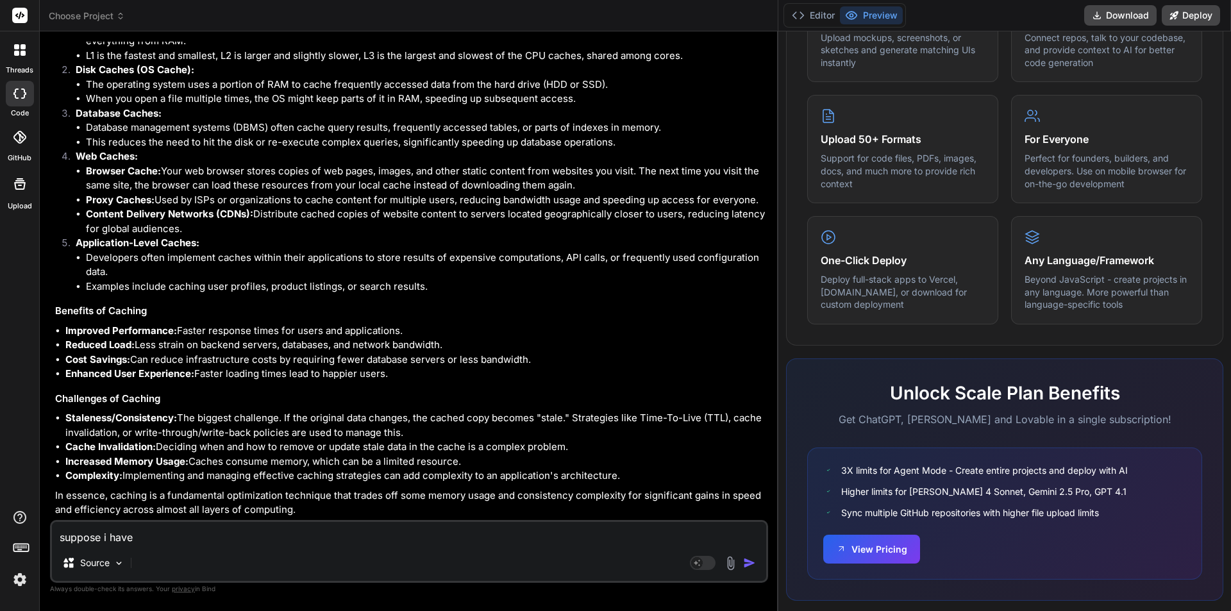
type textarea "suppose i have a"
type textarea "x"
type textarea "suppose i have az"
type textarea "x"
type textarea "suppose i have azr"
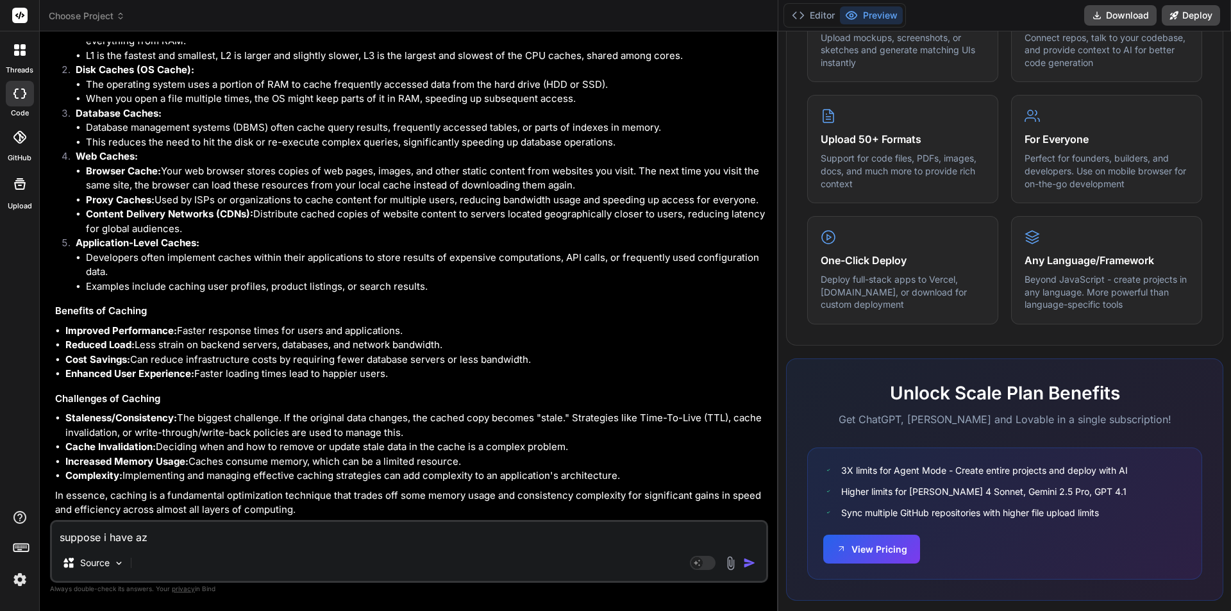
type textarea "x"
type textarea "suppose i have az"
type textarea "x"
type textarea "suppose i have azu"
type textarea "x"
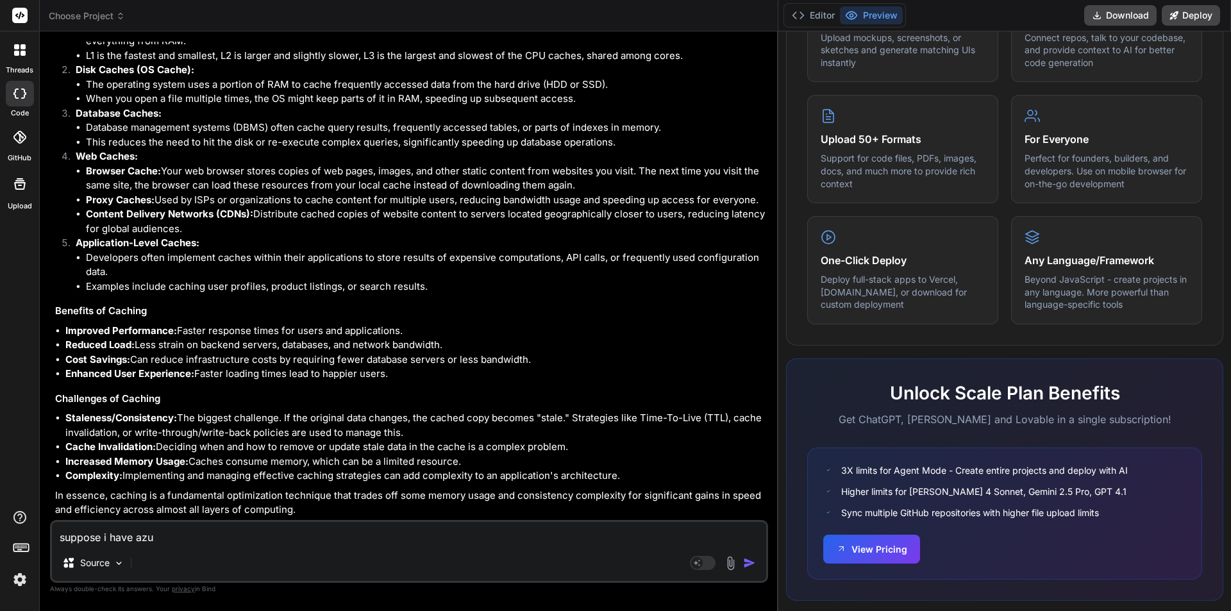
type textarea "suppose i have azur"
type textarea "x"
type textarea "suppose i have azure"
type textarea "x"
type textarea "suppose i have azure"
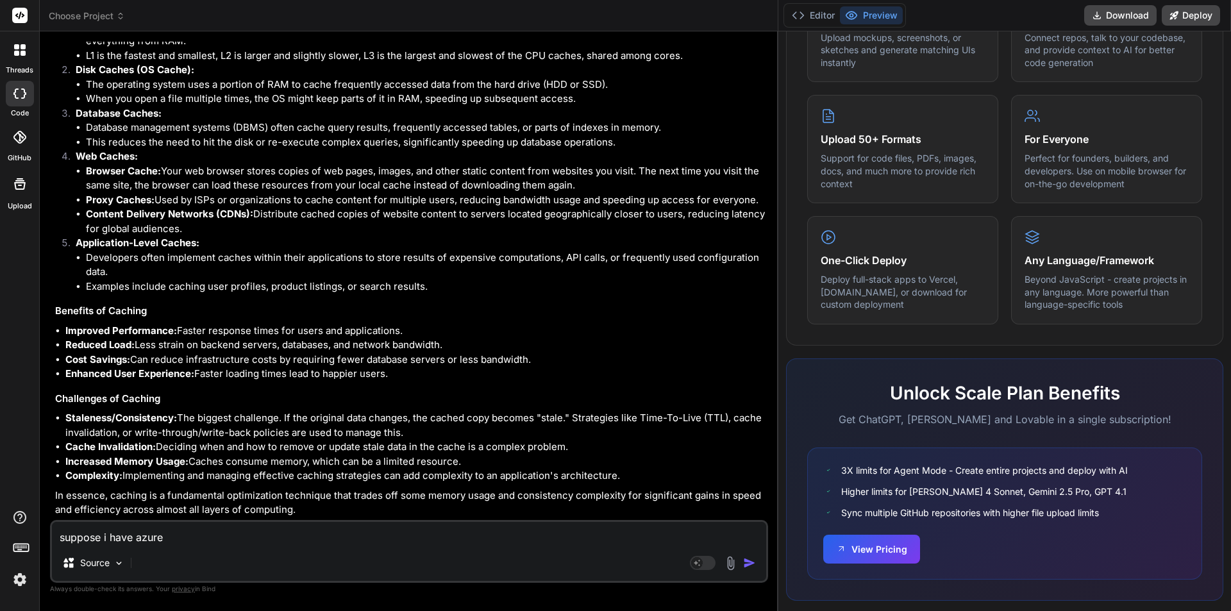
type textarea "x"
type textarea "suppose i have azure f"
type textarea "x"
type textarea "suppose i have azure fu"
type textarea "x"
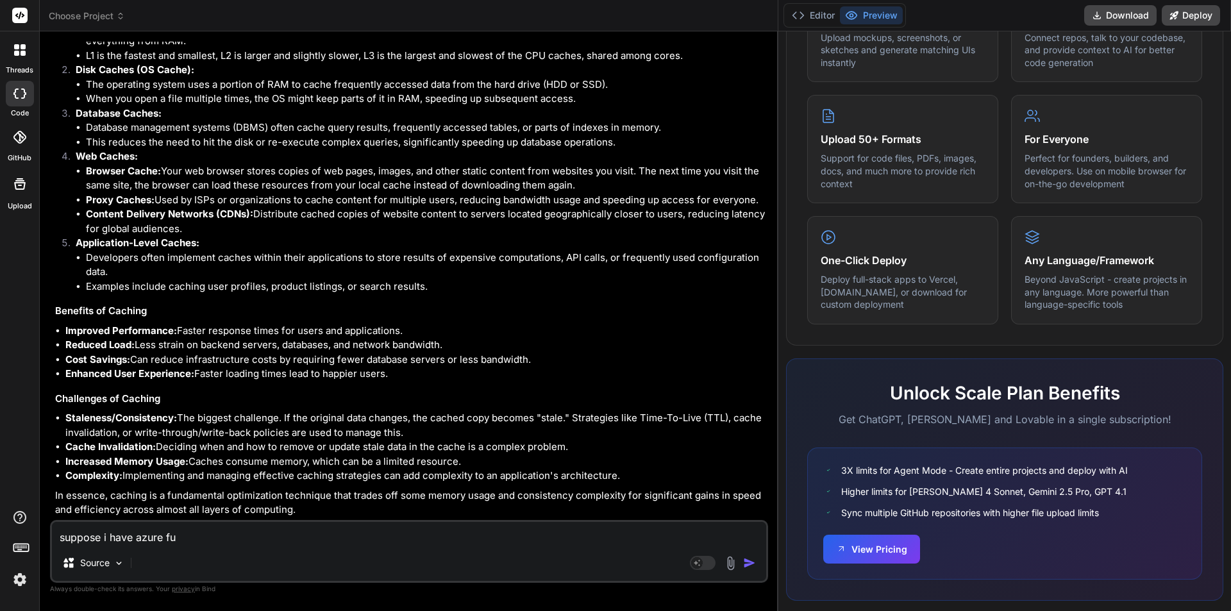
type textarea "suppose i have azure fun"
type textarea "x"
type textarea "suppose i have azure func"
type textarea "x"
type textarea "suppose i have azure funct"
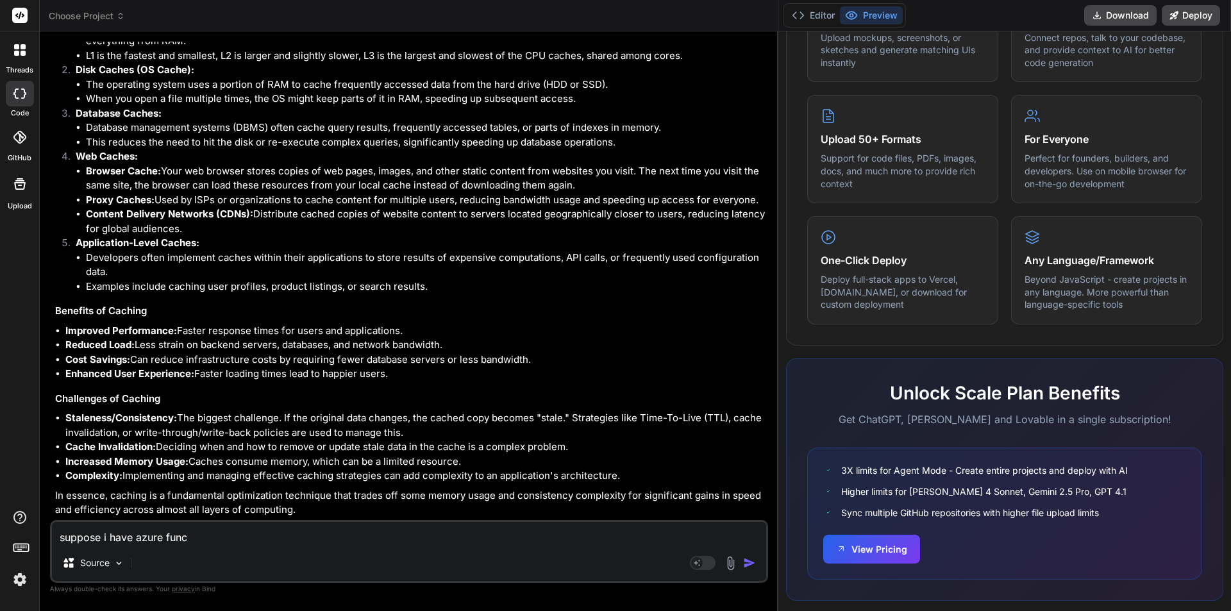
type textarea "x"
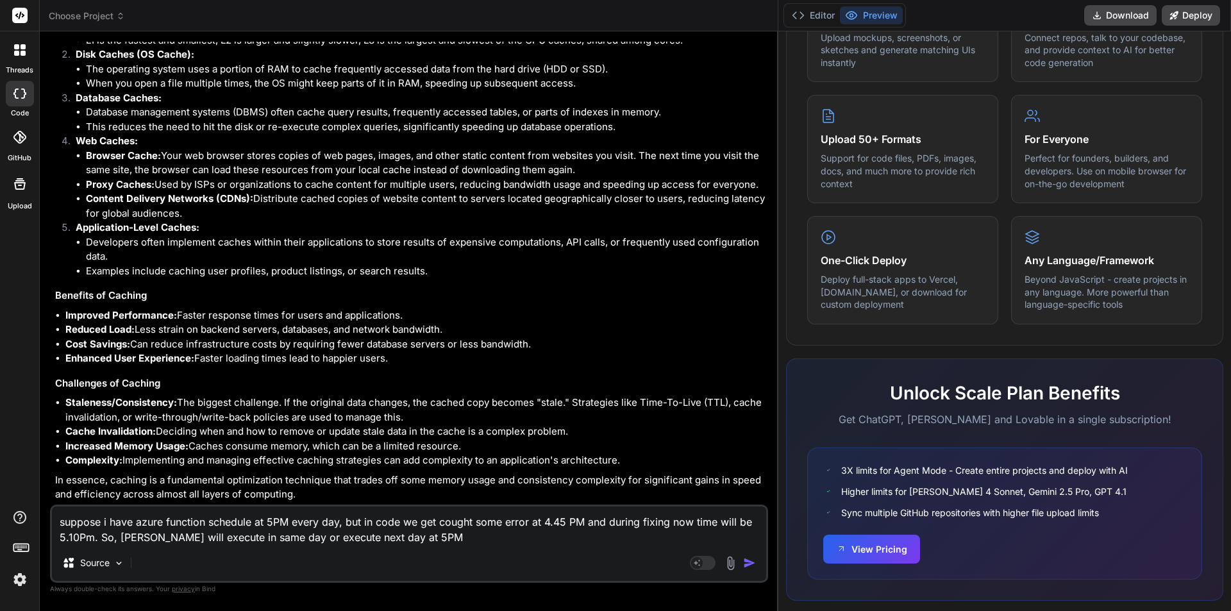
click at [750, 563] on img "button" at bounding box center [749, 562] width 13 height 13
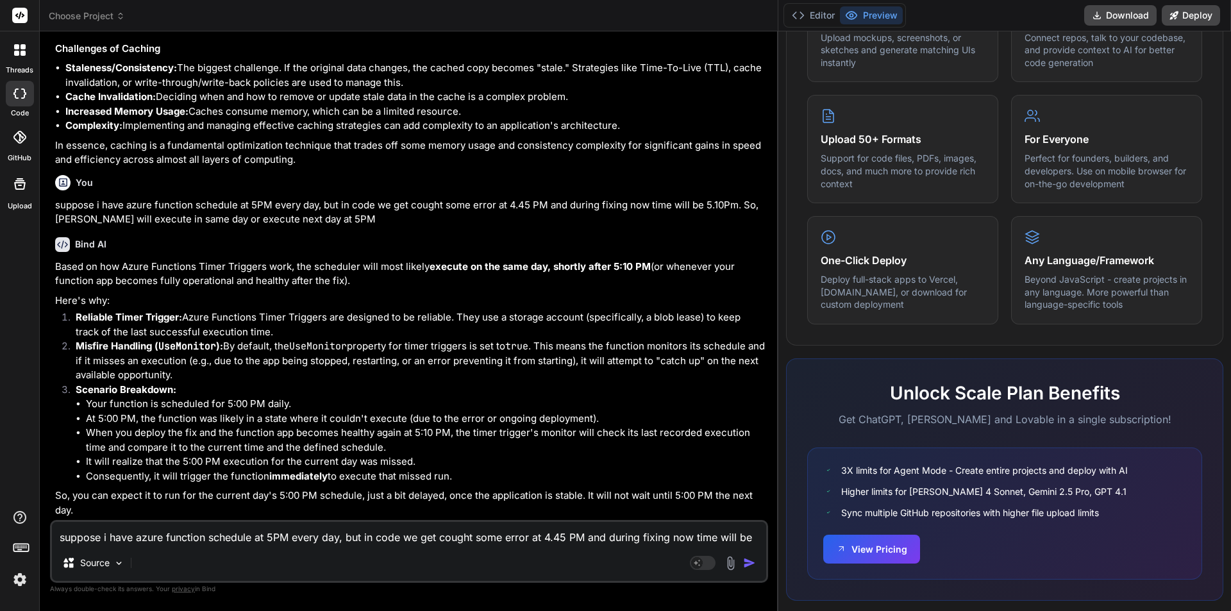
scroll to position [9145, 0]
click at [177, 534] on textarea "suppose i have azure function schedule at 5PM every day, but in code we get cou…" at bounding box center [409, 533] width 714 height 23
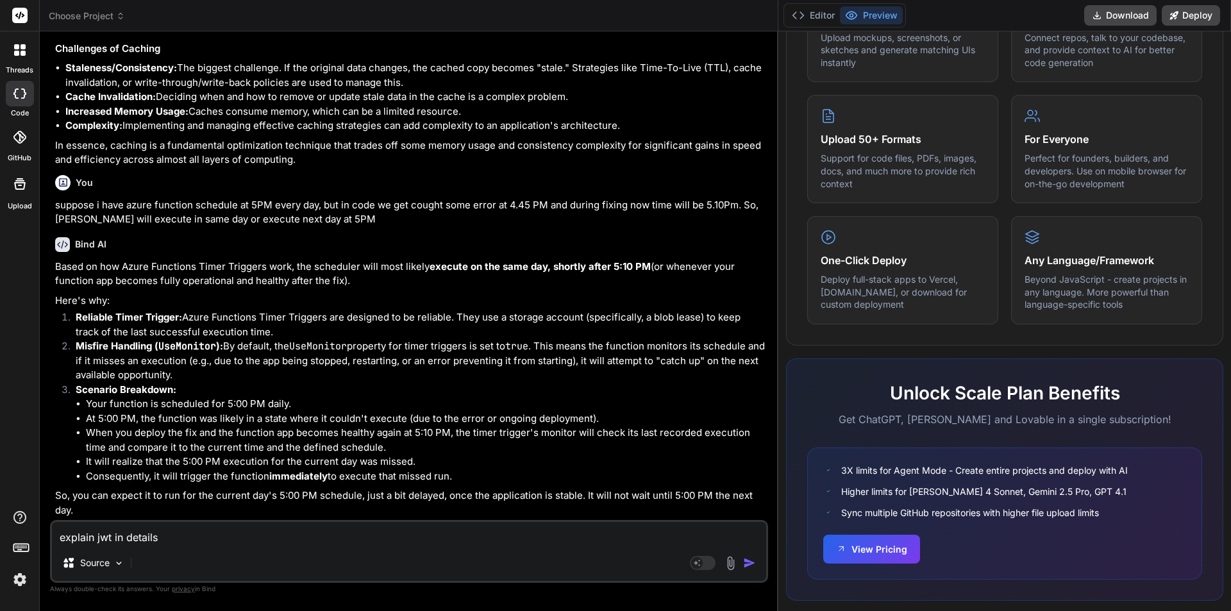
click at [751, 558] on img "button" at bounding box center [749, 562] width 13 height 13
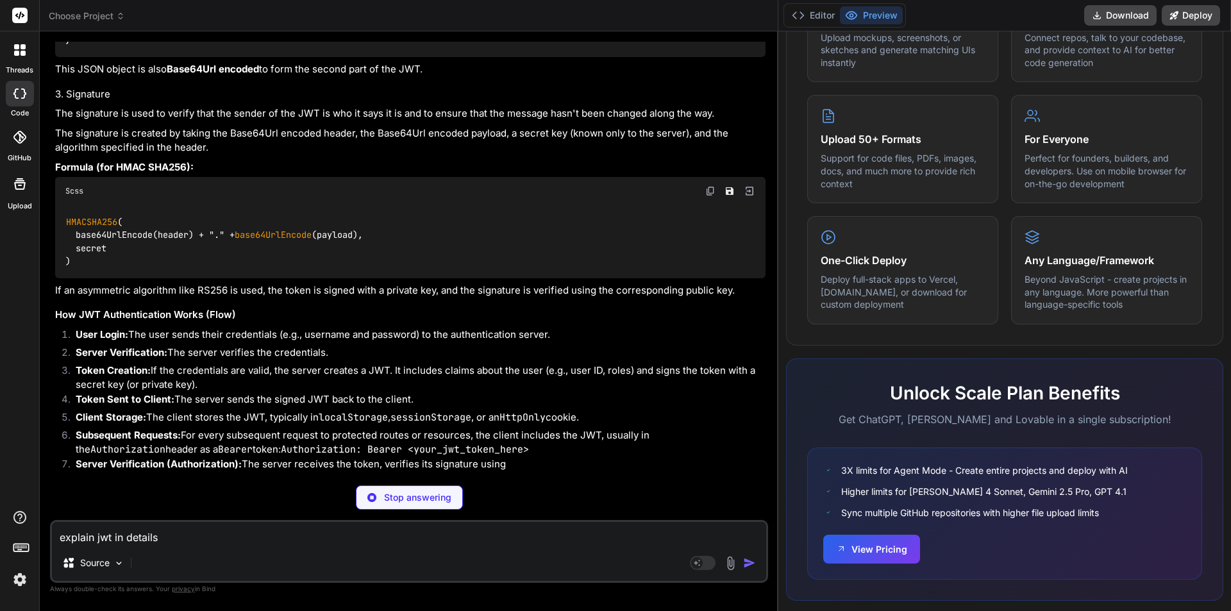
scroll to position [9427, 0]
